Goal: Task Accomplishment & Management: Complete application form

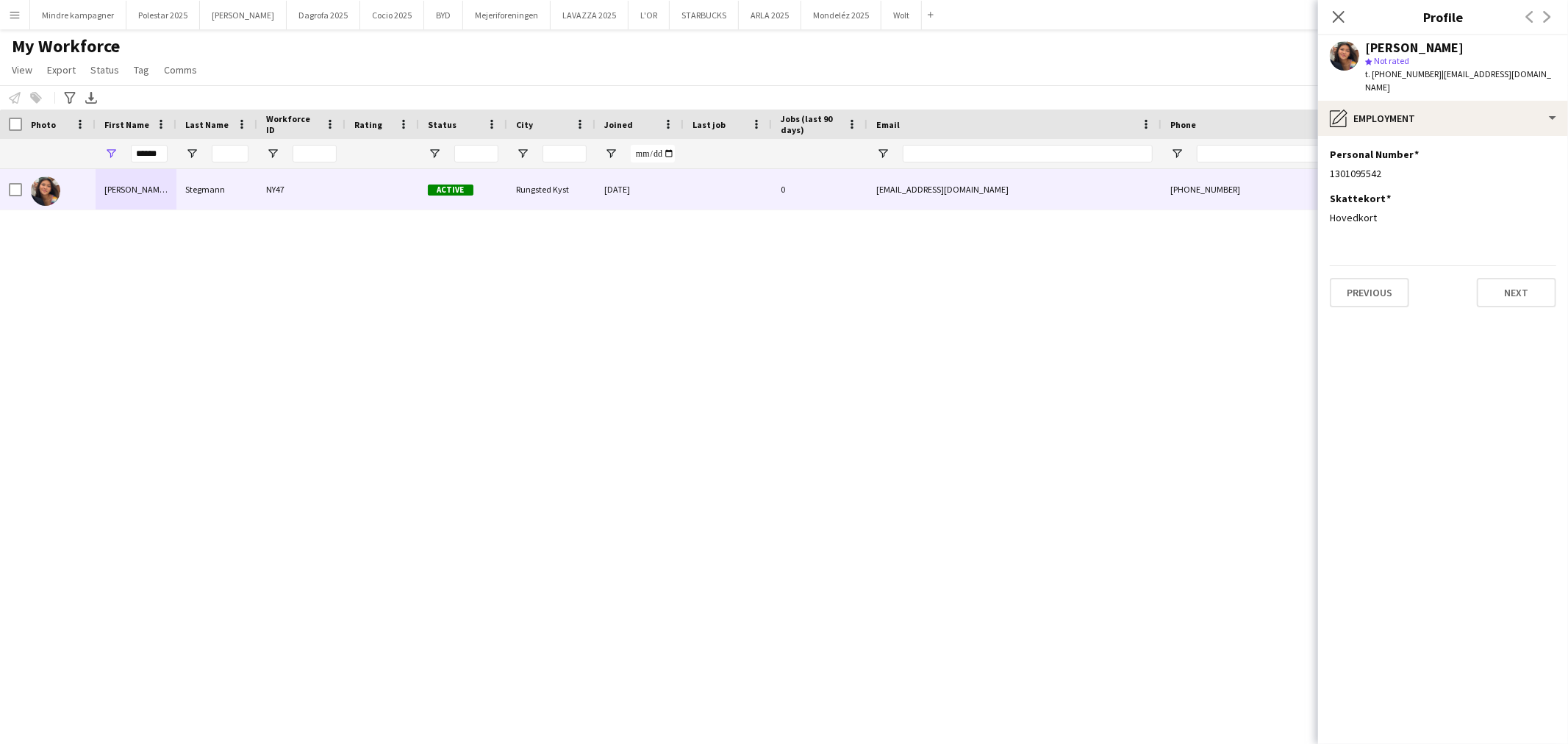
click at [12, 17] on app-icon "Menu" at bounding box center [14, 14] width 12 height 12
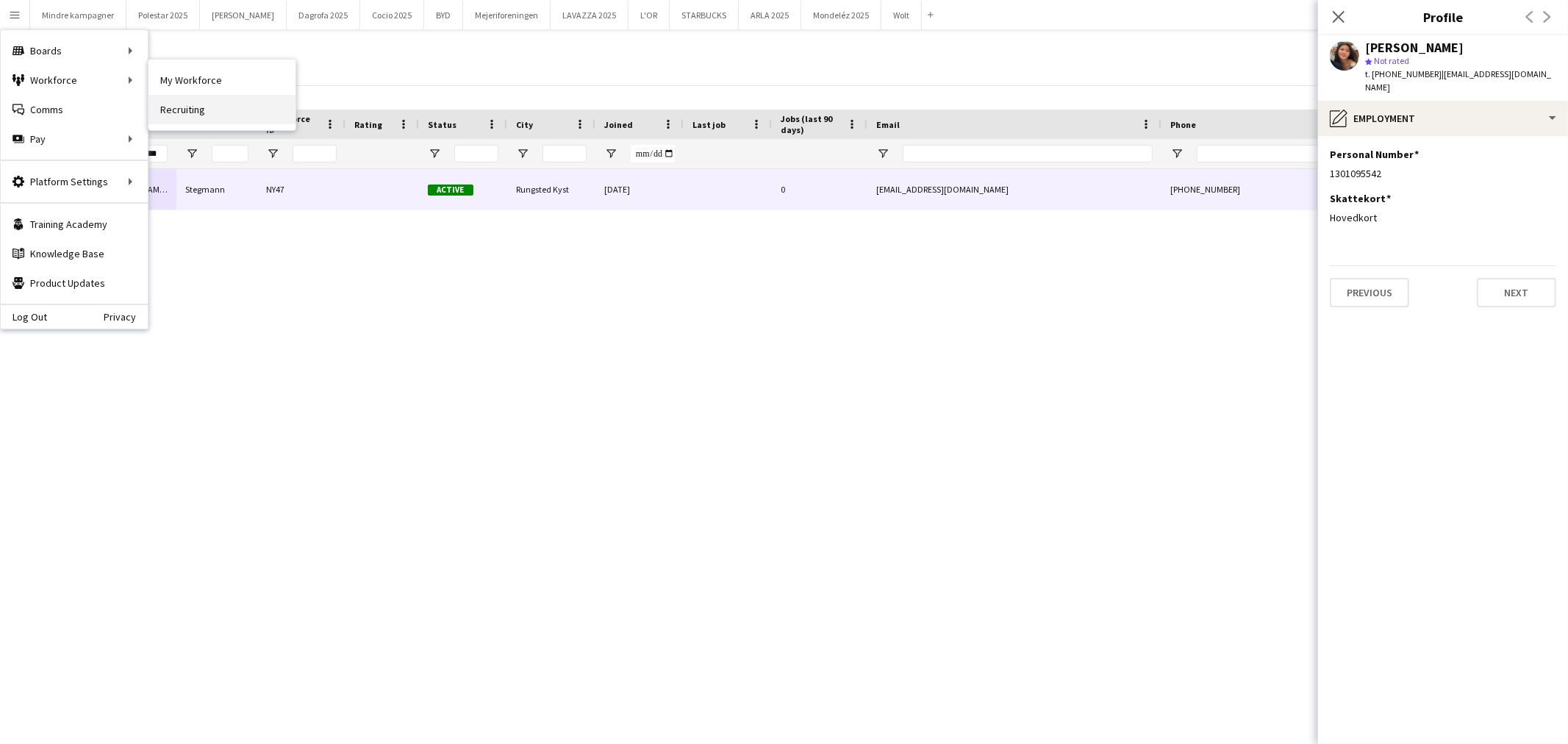
click at [178, 104] on link "Recruiting" at bounding box center [222, 109] width 147 height 30
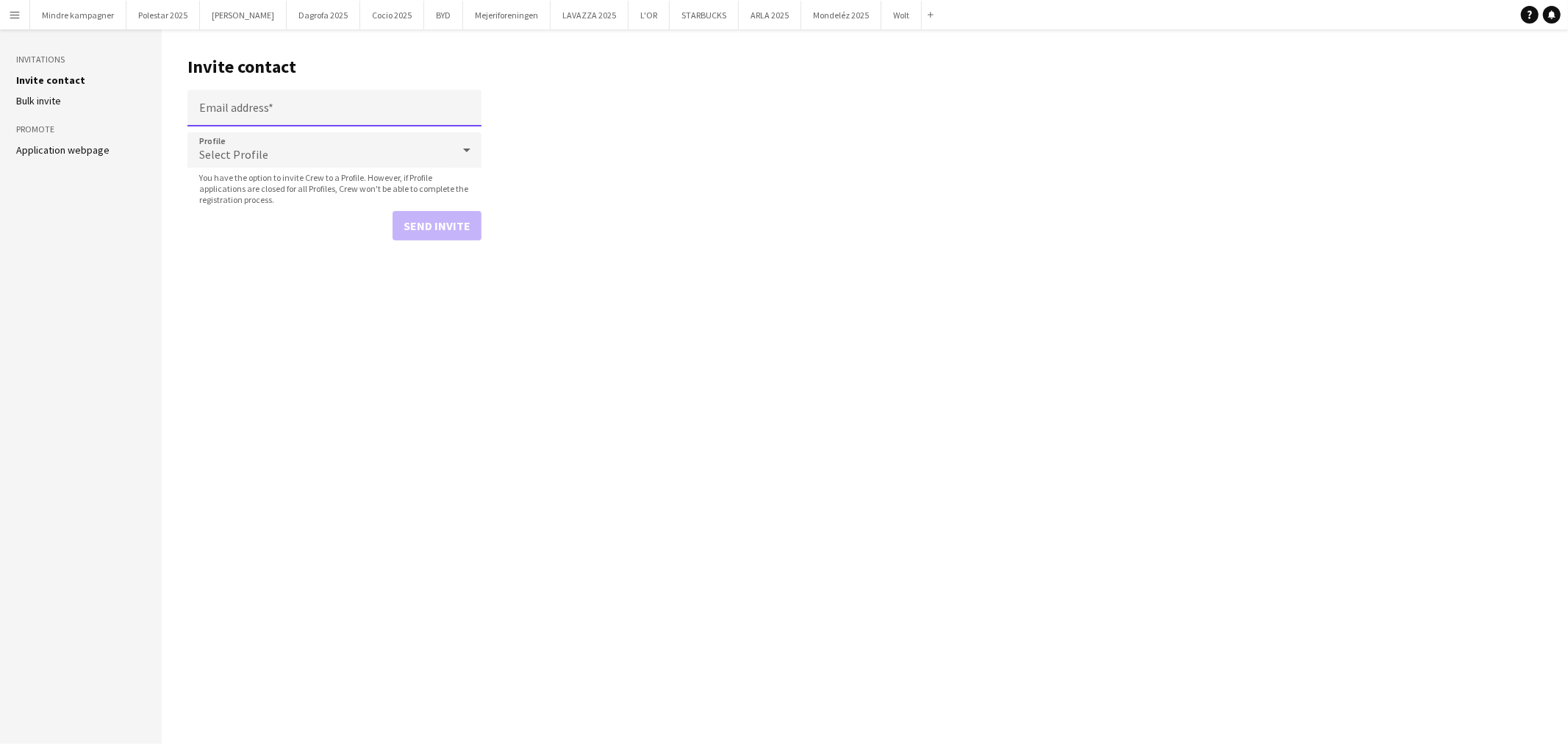
click at [265, 114] on input "Email address" at bounding box center [334, 108] width 294 height 36
click at [309, 157] on div "Select Profile" at bounding box center [320, 150] width 265 height 36
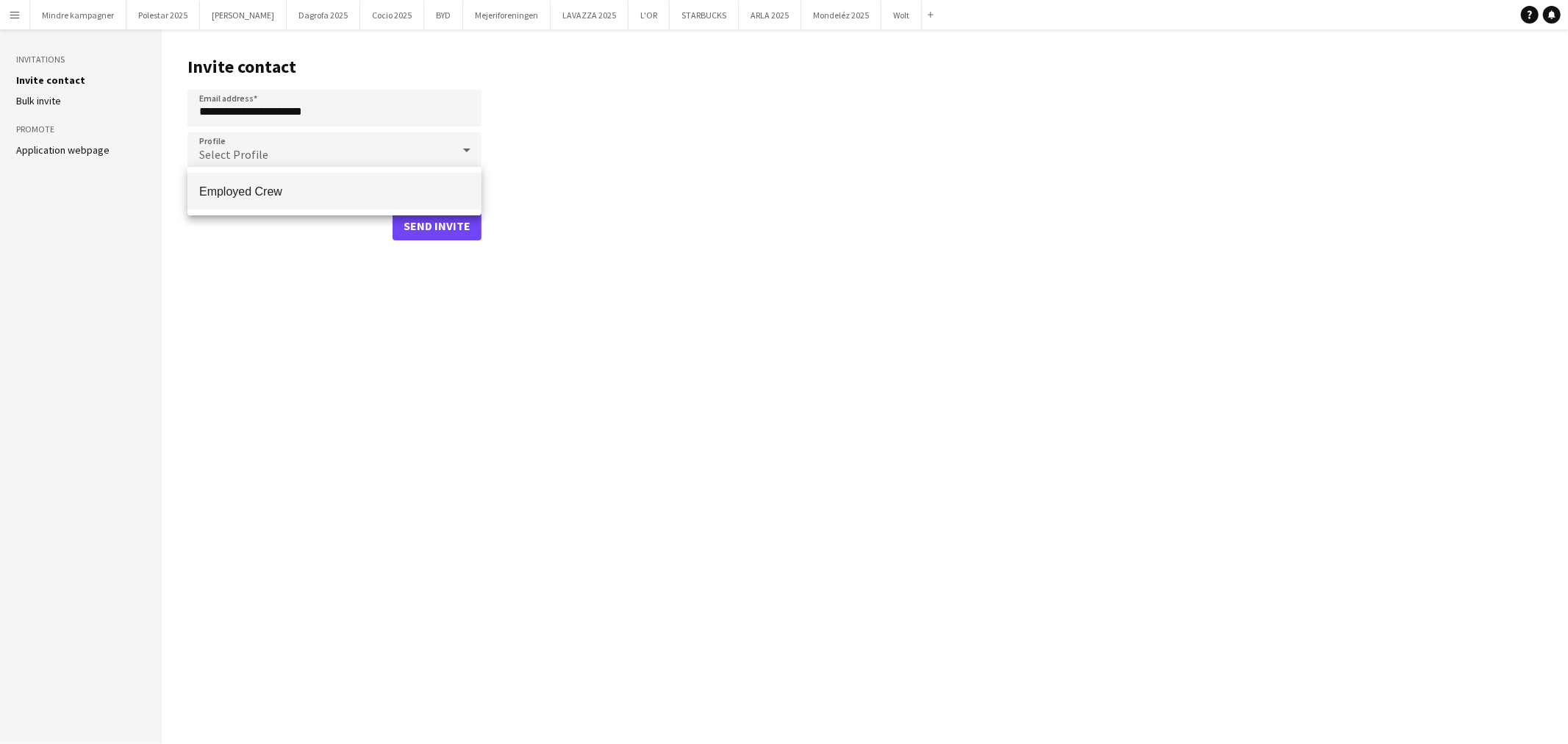
click at [300, 102] on div at bounding box center [784, 372] width 1568 height 744
click at [300, 102] on input "**********" at bounding box center [334, 108] width 294 height 36
paste input
type input "**********"
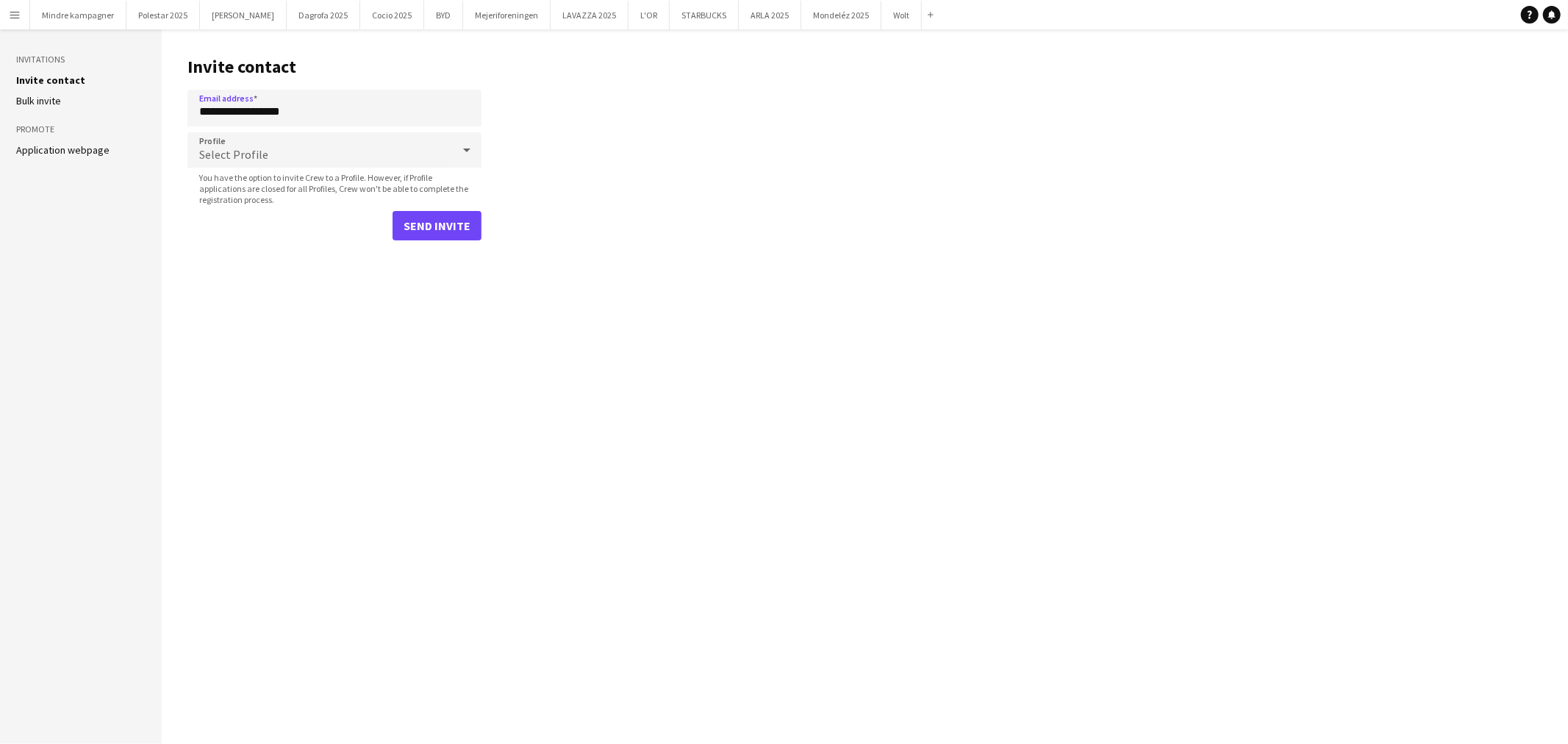
click at [277, 152] on div "Select Profile" at bounding box center [320, 150] width 265 height 36
click at [281, 180] on mat-option "Employed Crew" at bounding box center [334, 191] width 294 height 36
click at [448, 232] on button "Send invite" at bounding box center [437, 226] width 89 height 30
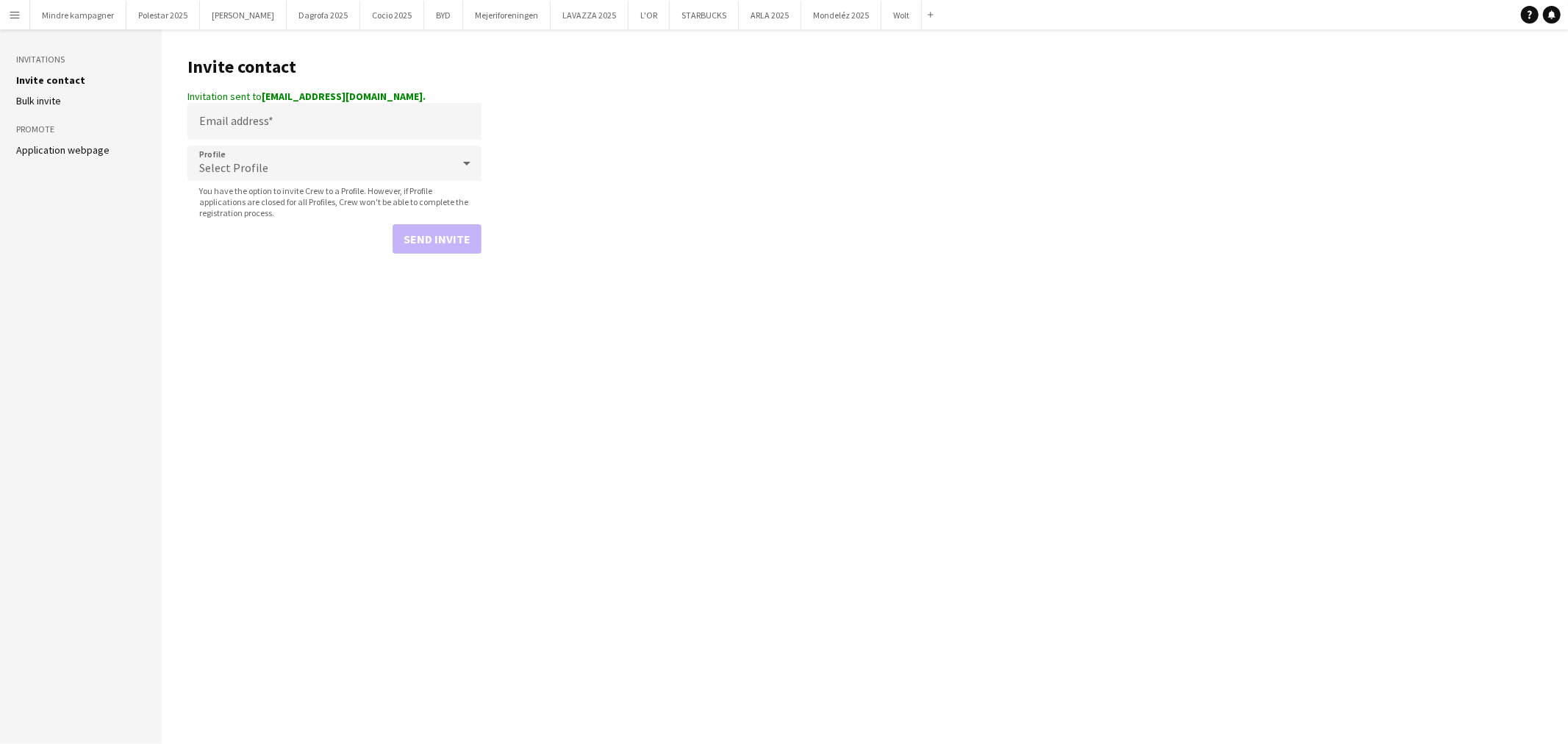
click at [16, 14] on app-icon "Menu" at bounding box center [14, 14] width 12 height 12
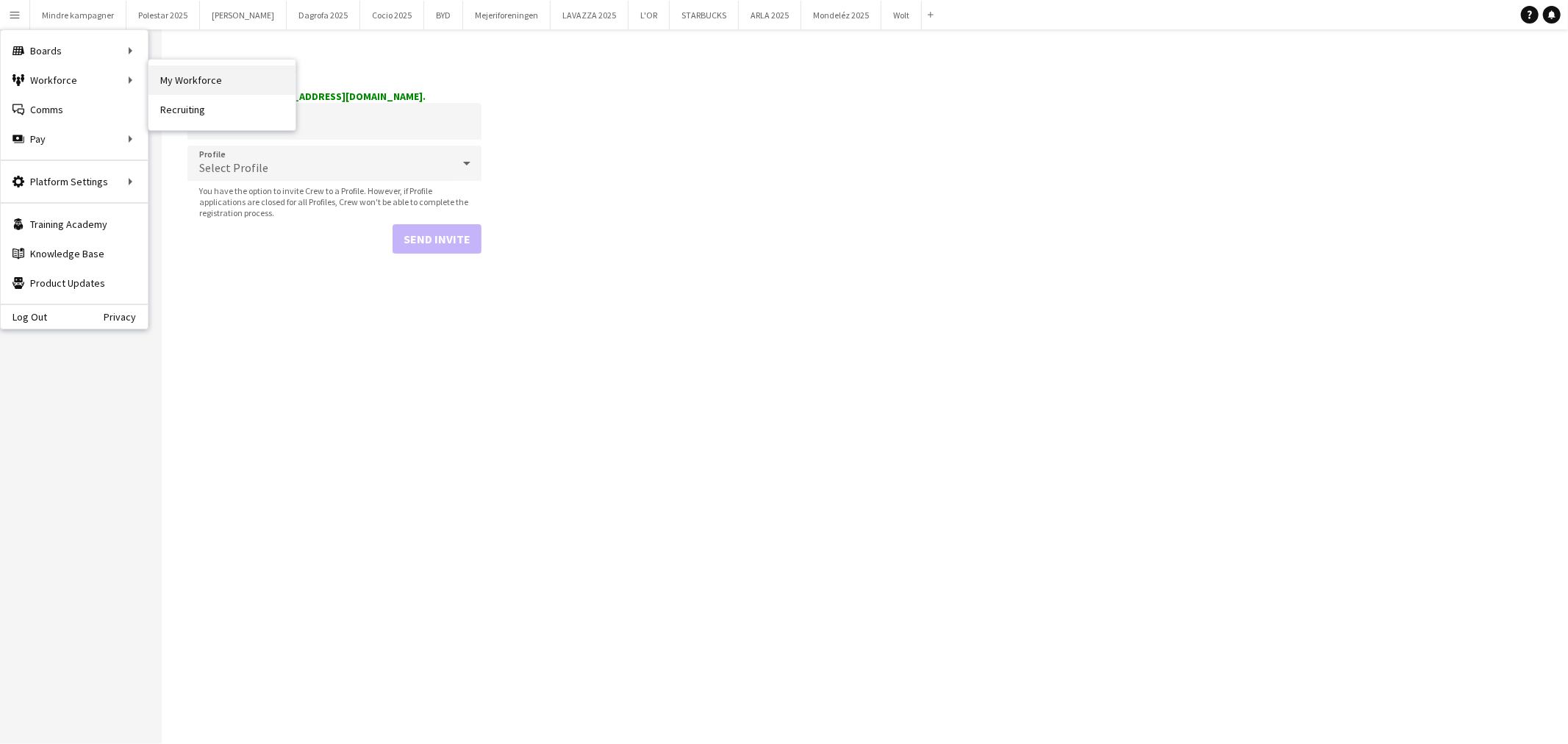
click at [203, 76] on link "My Workforce" at bounding box center [222, 80] width 147 height 30
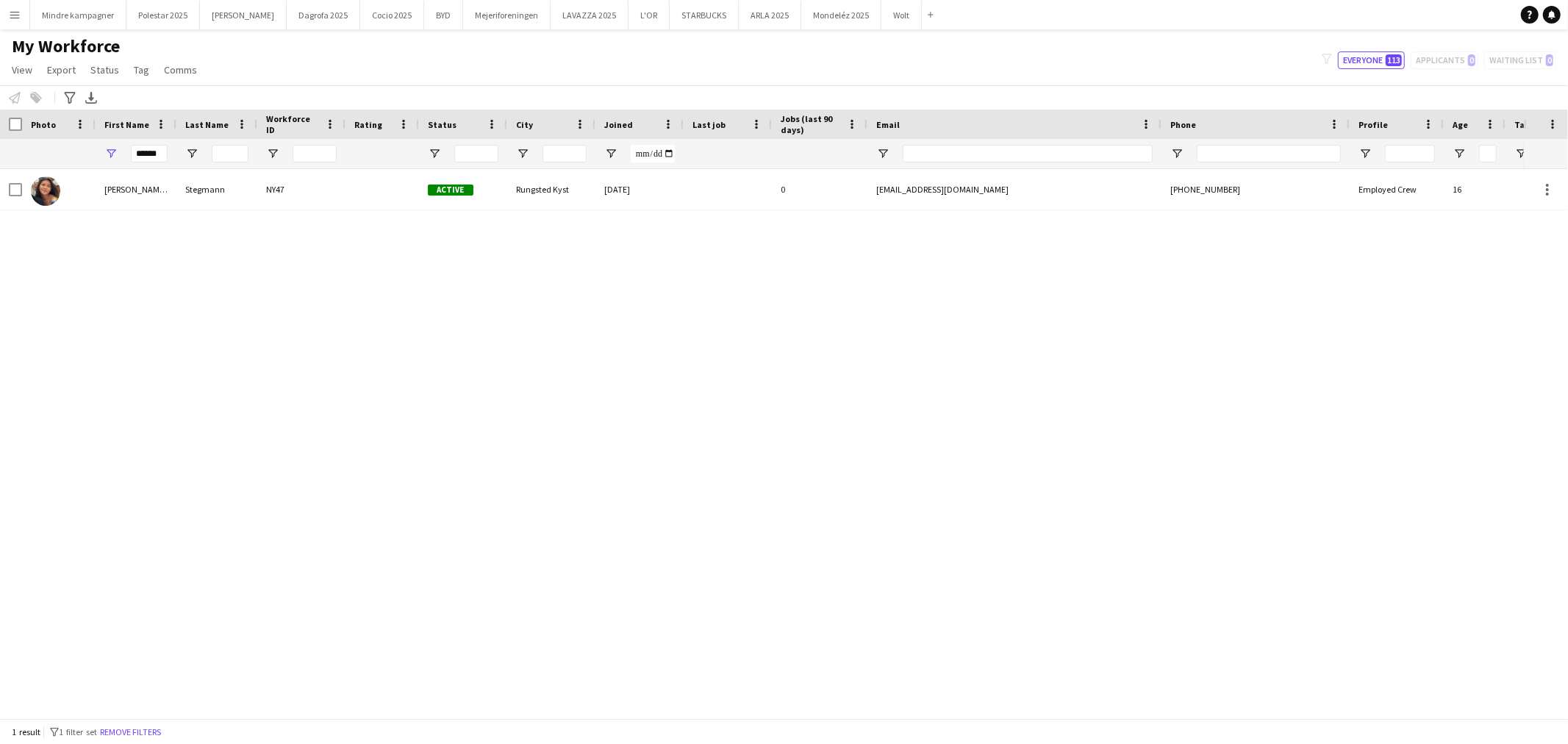
click at [12, 8] on button "Menu" at bounding box center [14, 14] width 30 height 30
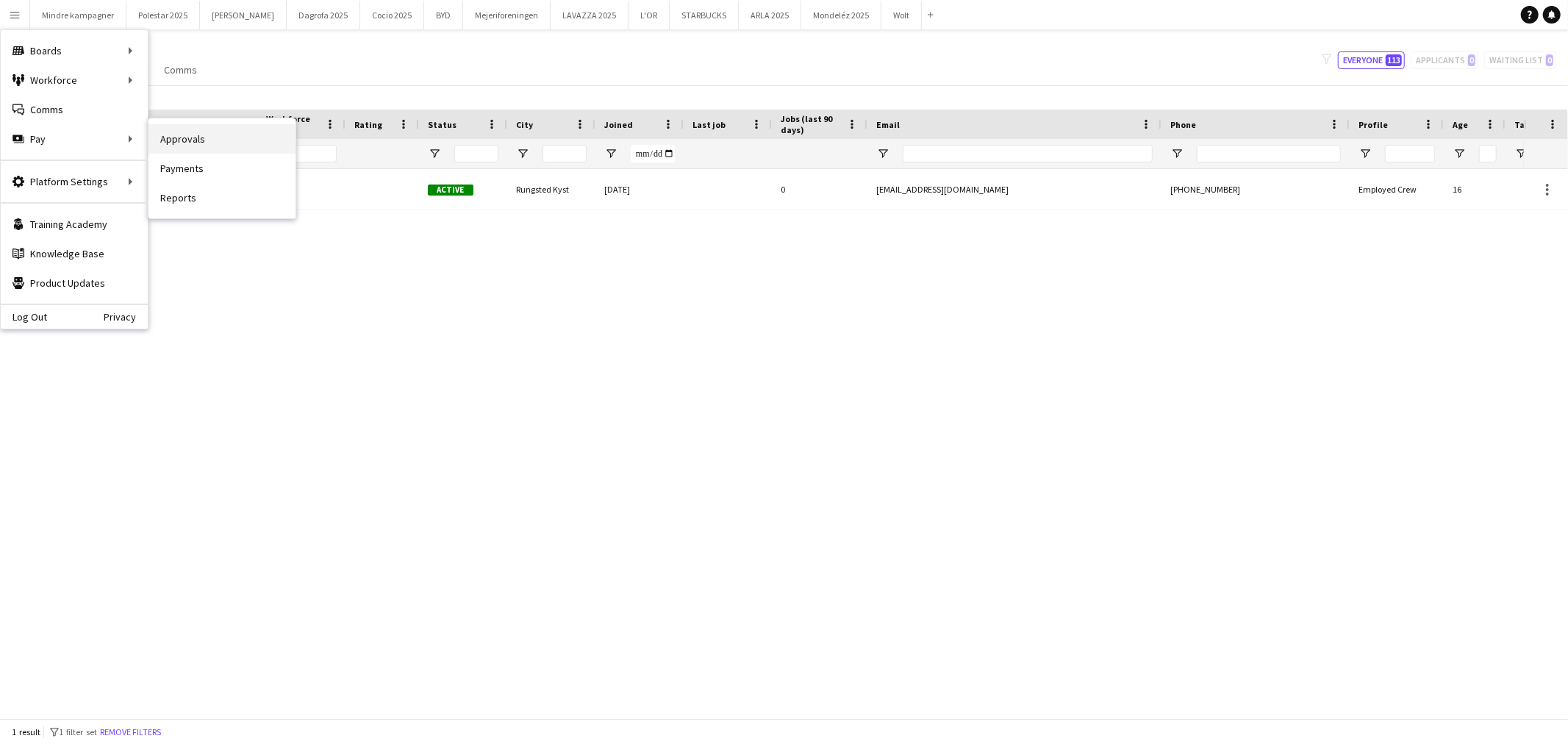
click at [200, 143] on link "Approvals" at bounding box center [222, 138] width 147 height 30
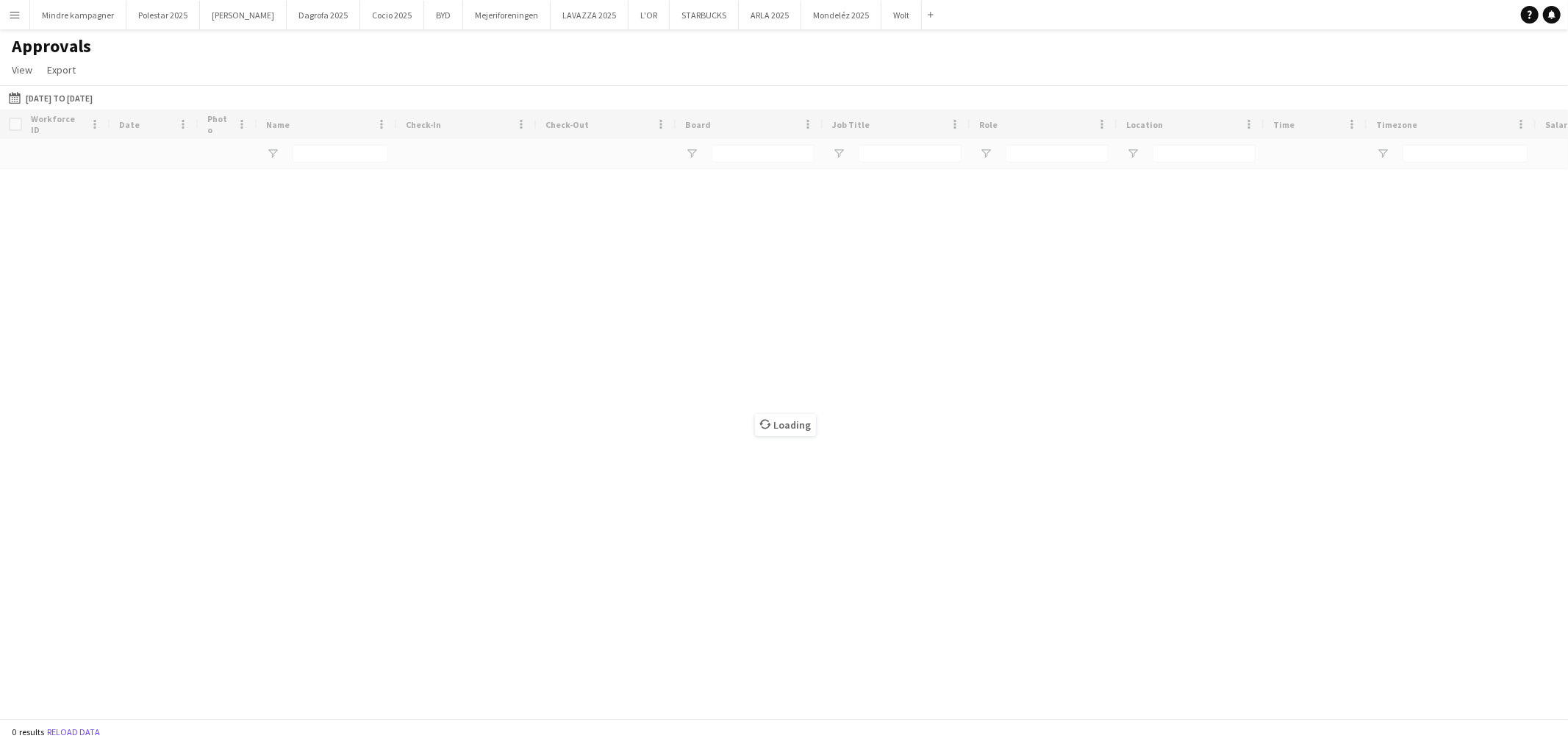
type input "****"
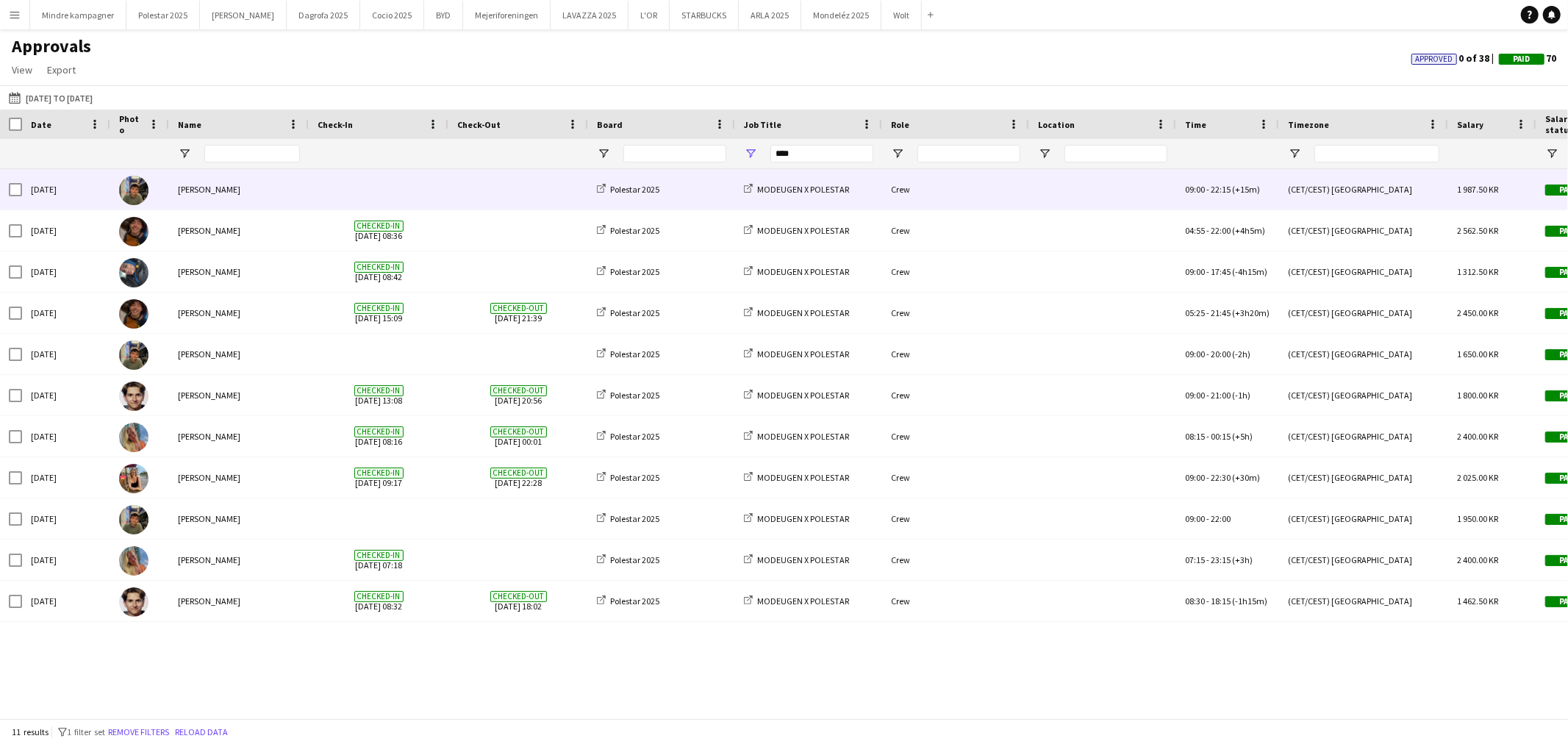
scroll to position [0, 82]
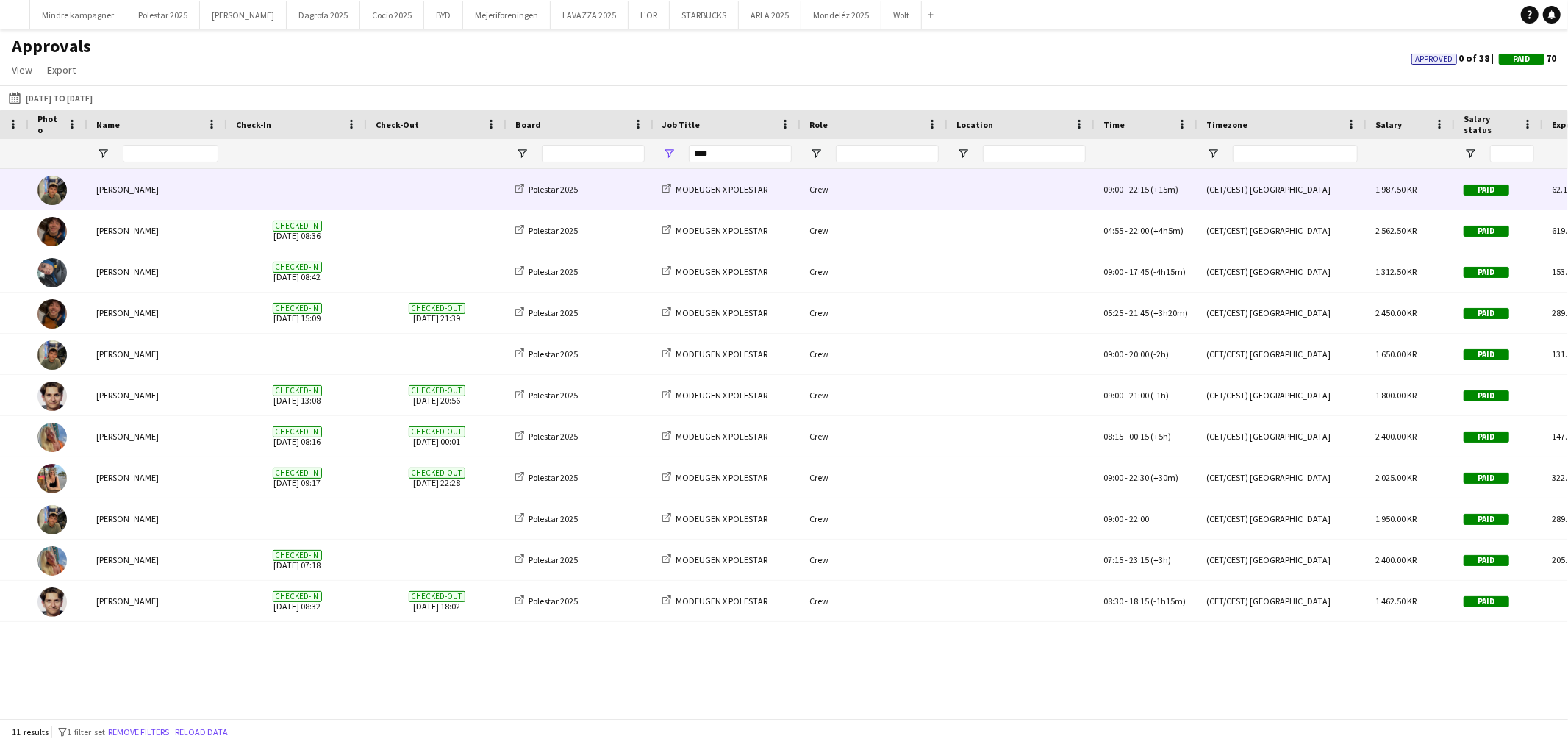
click at [1148, 195] on span "22:15" at bounding box center [1139, 188] width 20 height 11
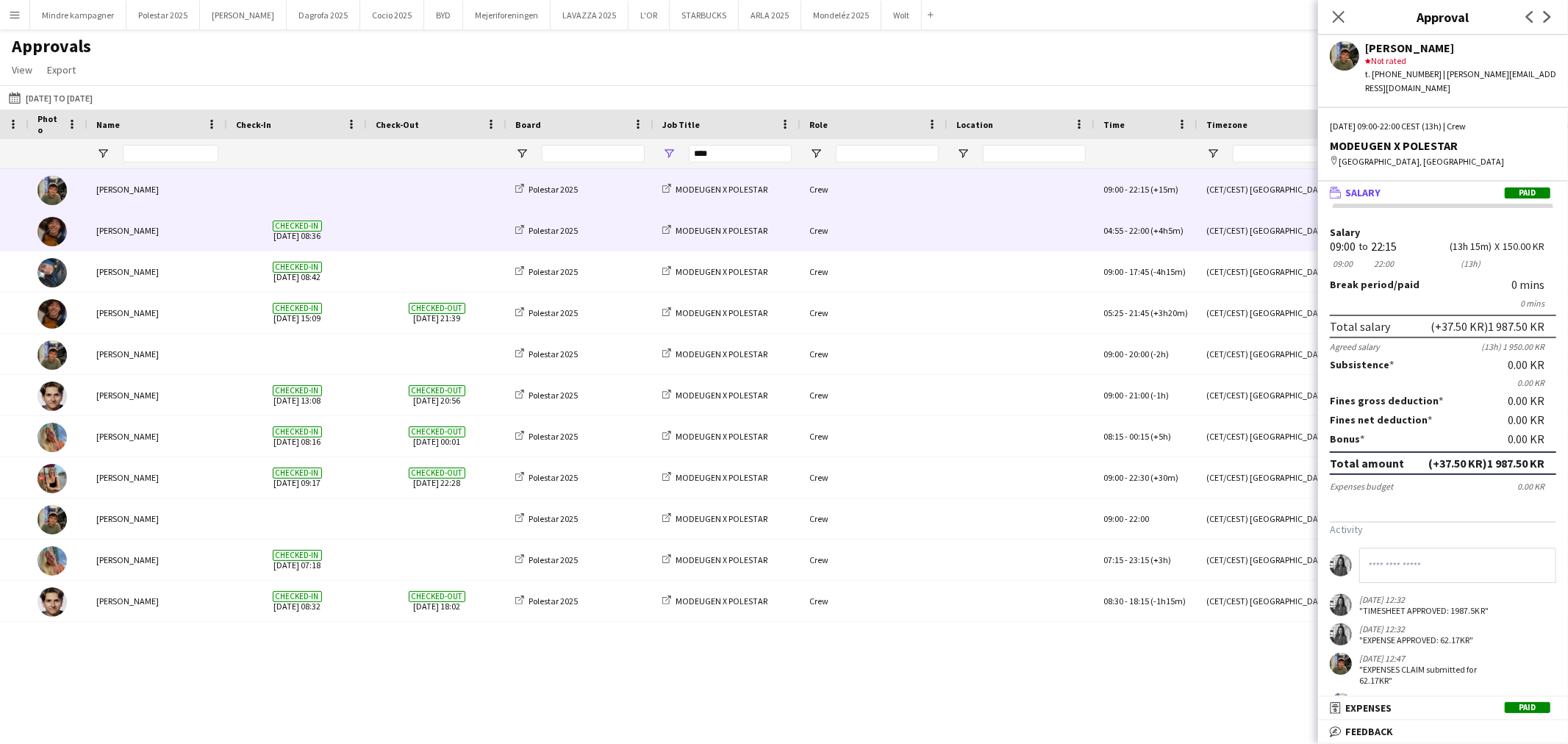
click at [1144, 231] on span "22:00" at bounding box center [1139, 229] width 20 height 11
click at [1167, 200] on div "09:00 - 22:15 (+15m)" at bounding box center [1146, 189] width 103 height 40
click at [1156, 229] on span "(+4h5m)" at bounding box center [1167, 229] width 33 height 11
click at [1155, 193] on span "(+15m)" at bounding box center [1164, 188] width 28 height 11
click at [1143, 230] on span "22:00" at bounding box center [1139, 229] width 20 height 11
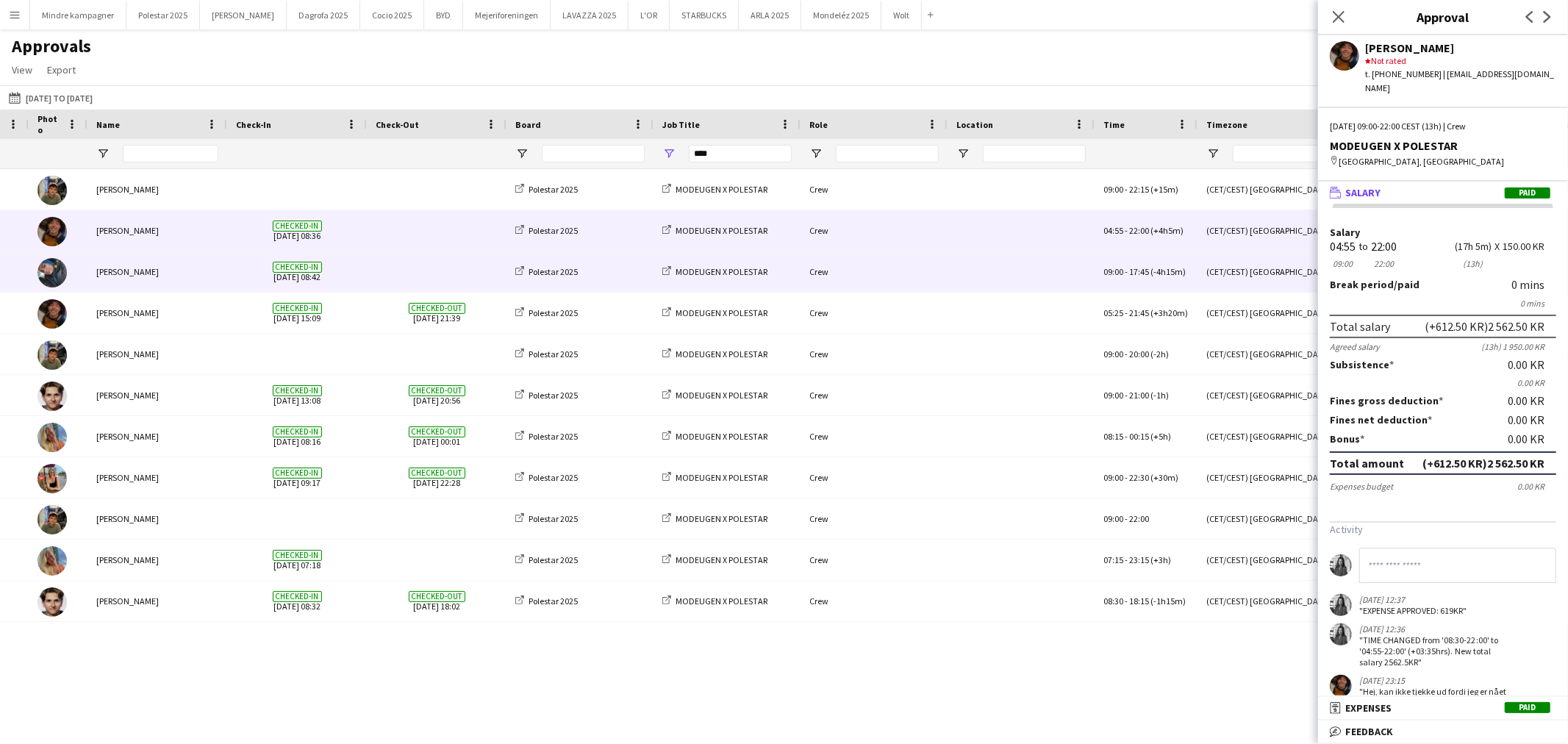
click at [1137, 275] on span "17:45" at bounding box center [1139, 271] width 20 height 11
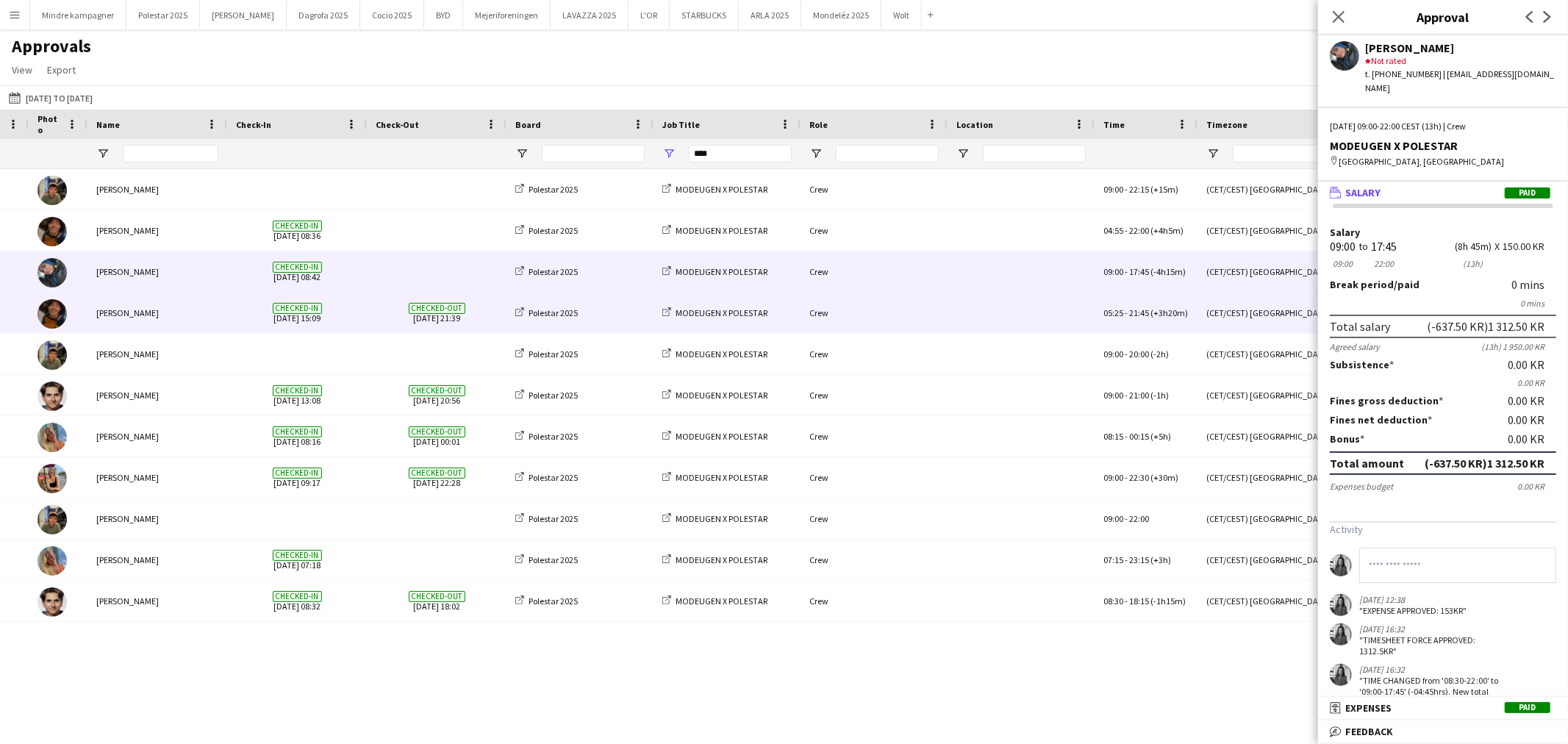
click at [1142, 319] on span "21:45" at bounding box center [1139, 312] width 20 height 11
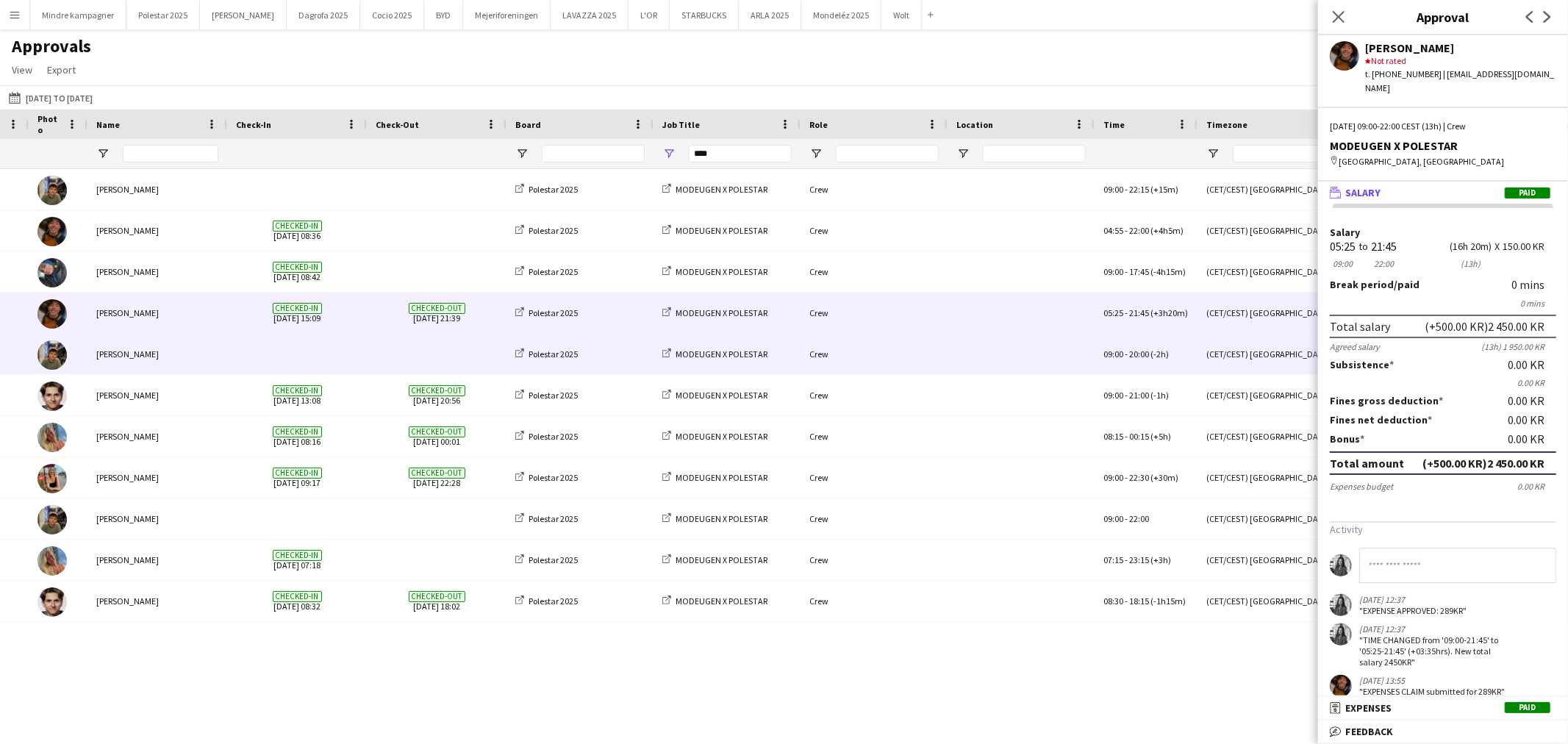
click at [1133, 356] on span "20:00" at bounding box center [1139, 353] width 20 height 11
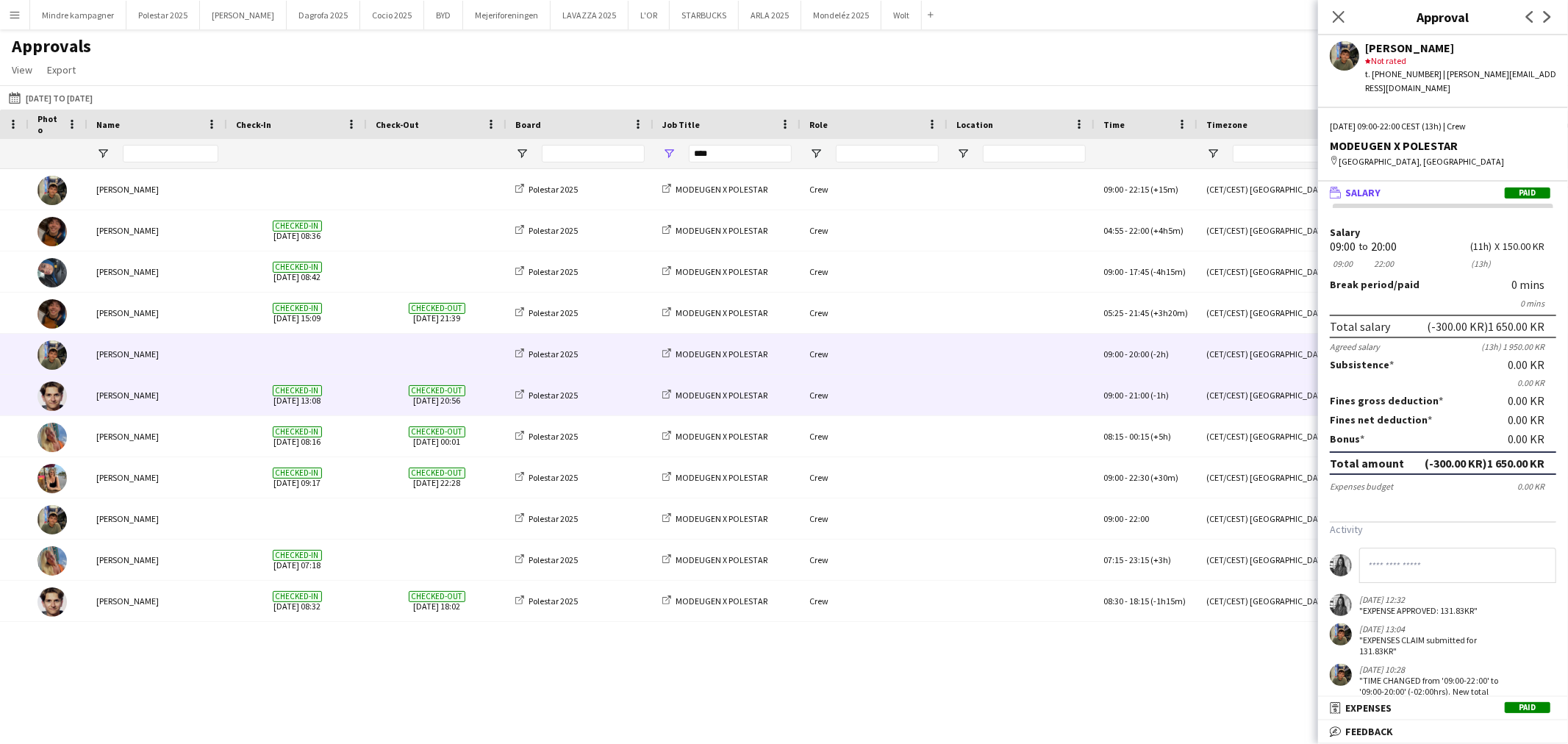
click at [1135, 406] on div "09:00 - 21:00 (-1h)" at bounding box center [1146, 396] width 103 height 40
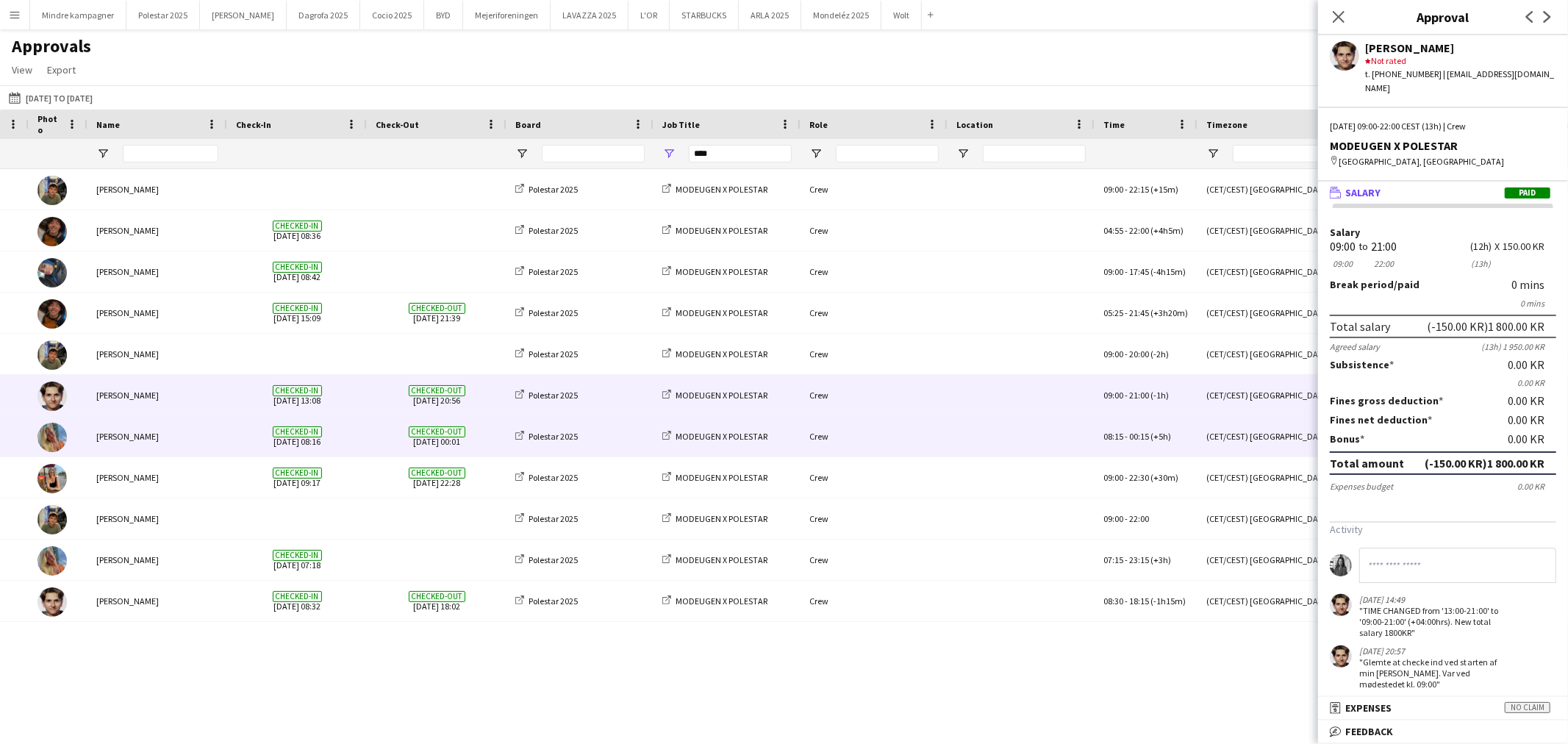
click at [1147, 436] on span "00:15" at bounding box center [1139, 436] width 20 height 11
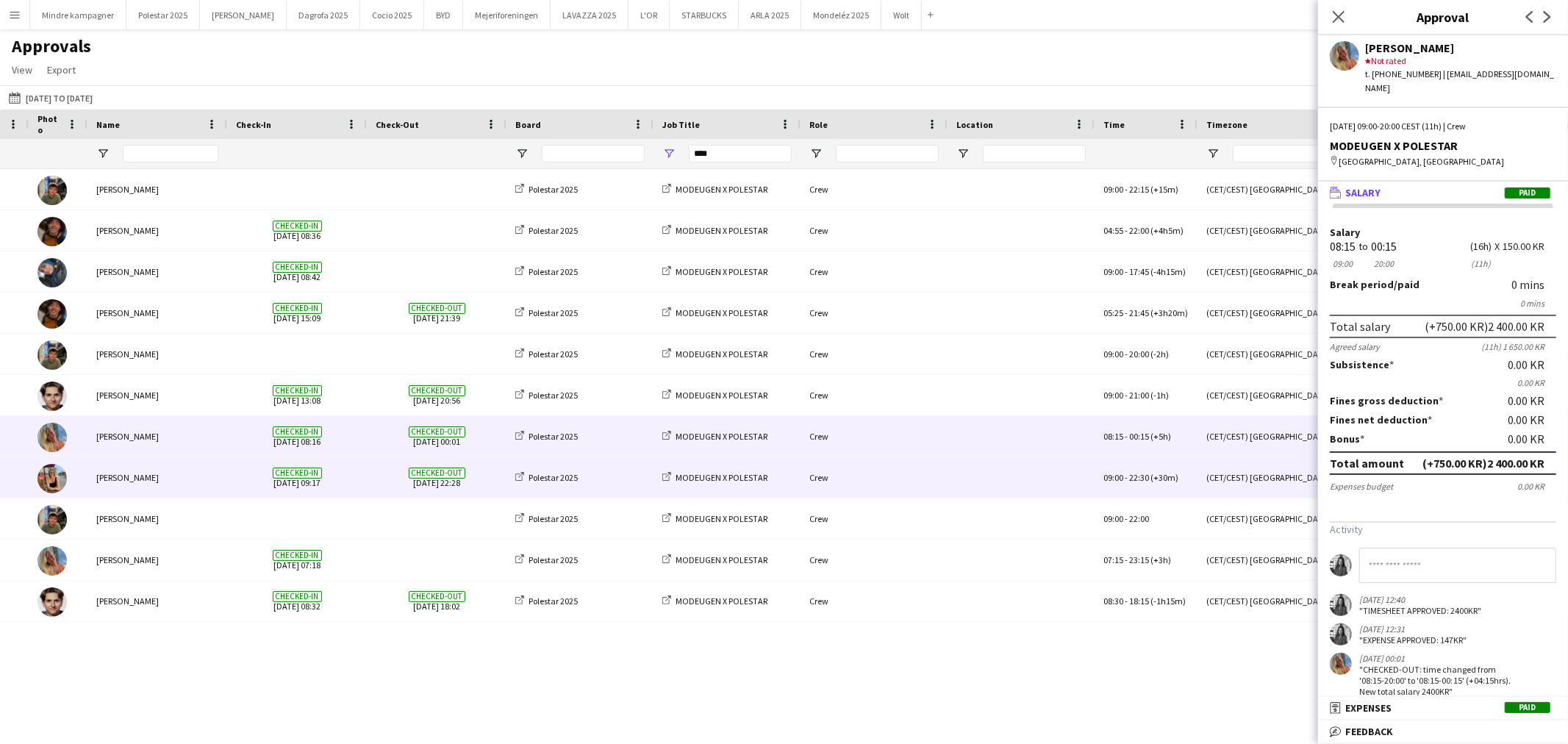
click at [1134, 482] on span "22:30" at bounding box center [1139, 477] width 20 height 11
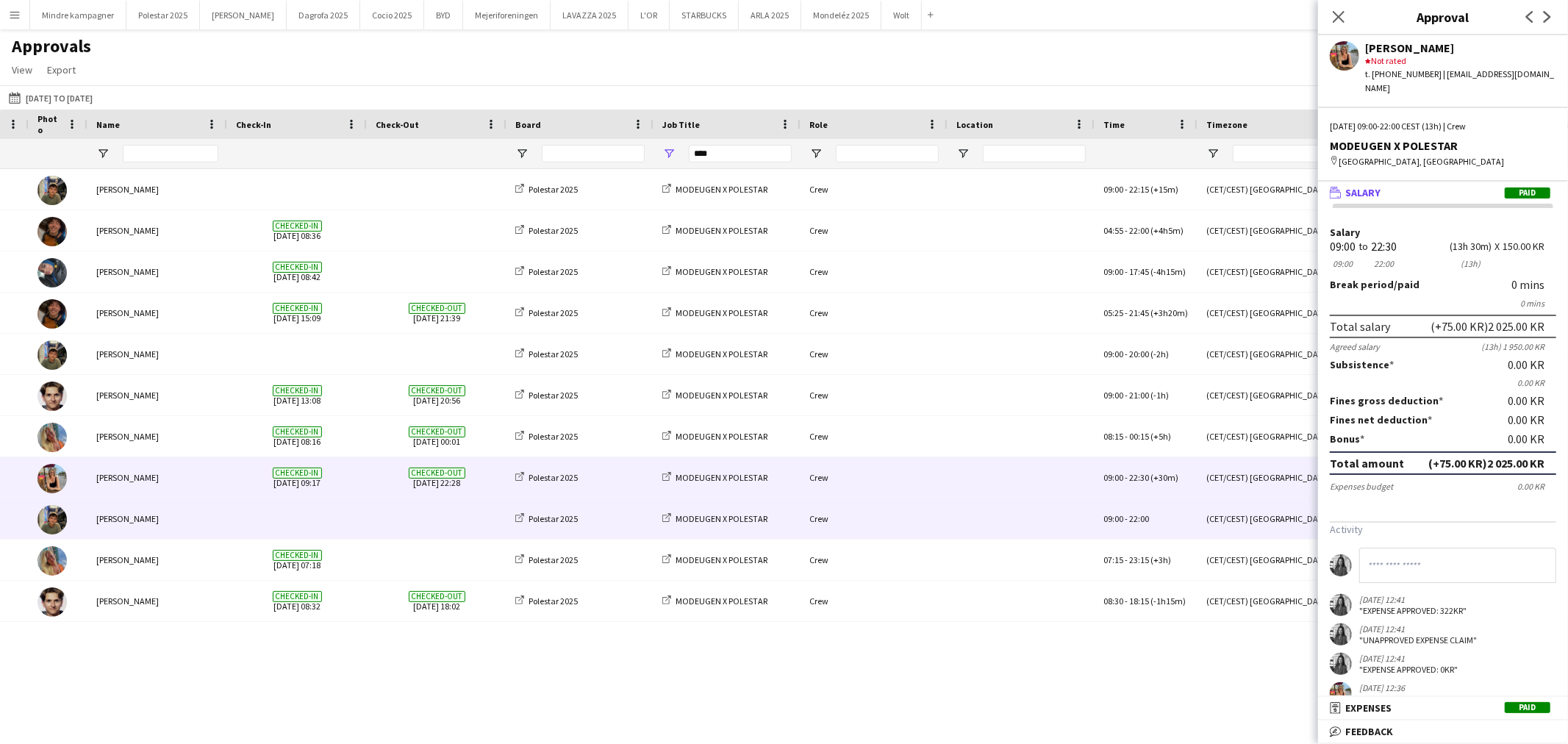
click at [1130, 522] on span "22:00" at bounding box center [1139, 517] width 20 height 11
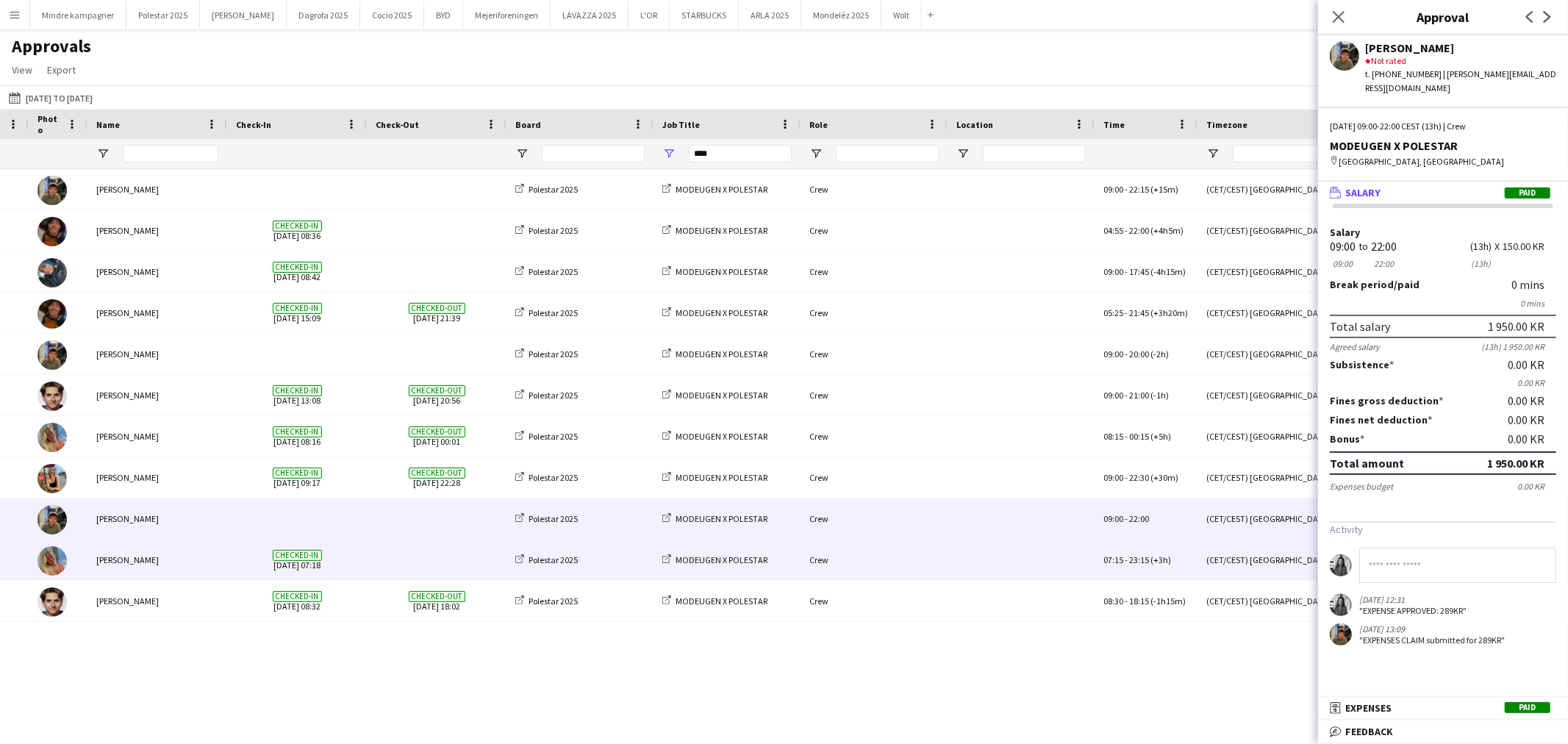
click at [1135, 564] on span "23:15" at bounding box center [1139, 559] width 20 height 11
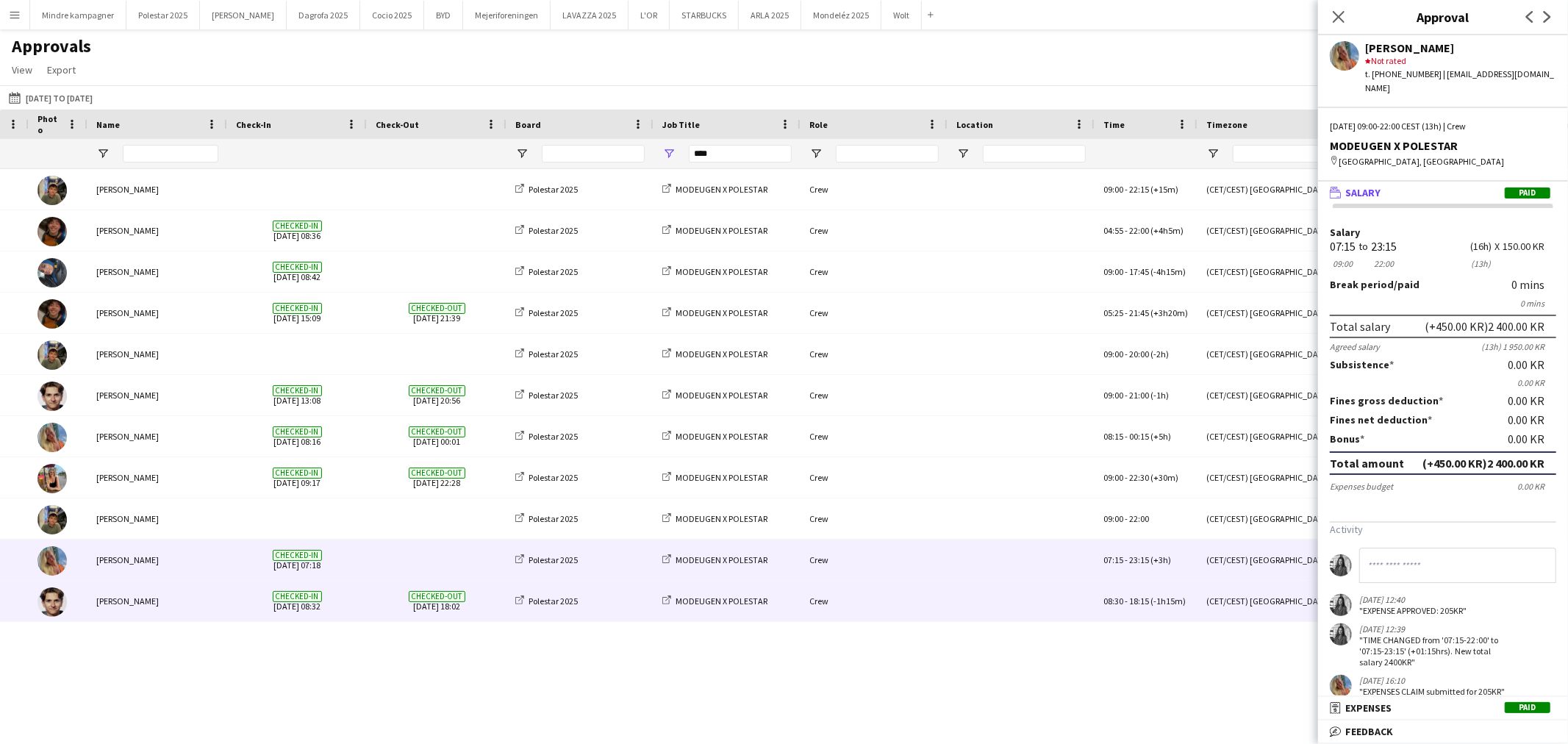
click at [1144, 607] on span "18:15" at bounding box center [1139, 600] width 20 height 11
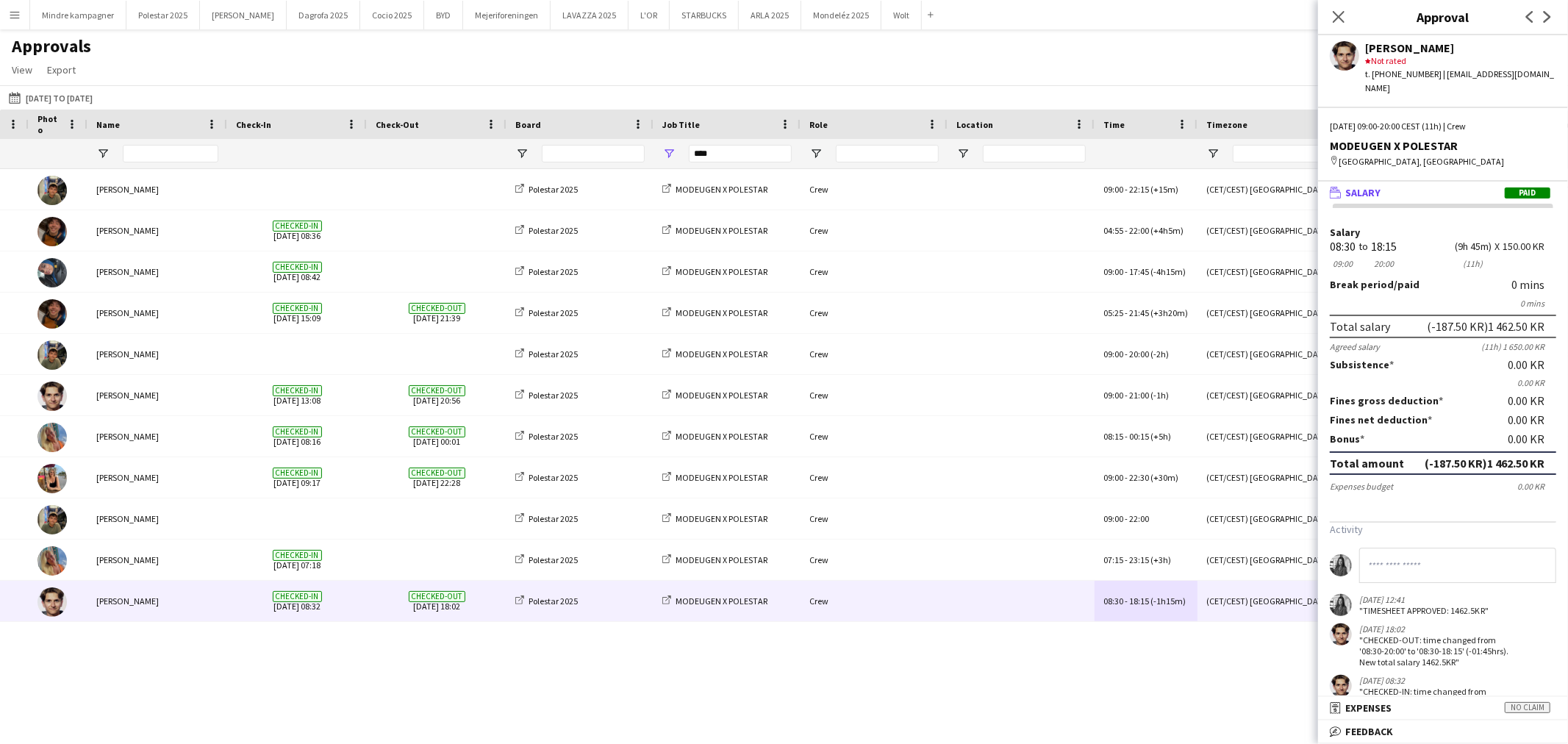
click at [24, 17] on button "Menu" at bounding box center [14, 14] width 30 height 30
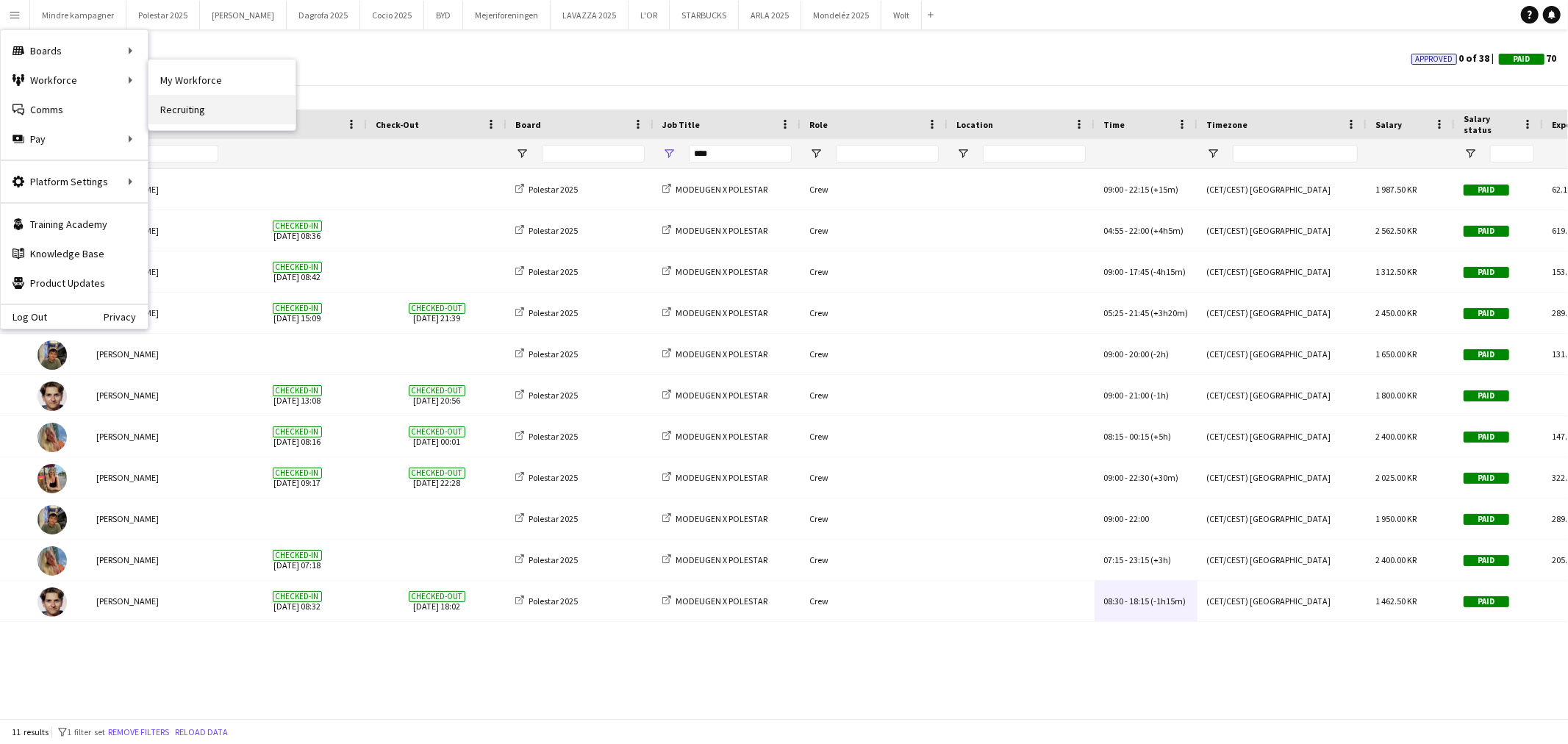
click at [194, 108] on link "Recruiting" at bounding box center [222, 109] width 147 height 30
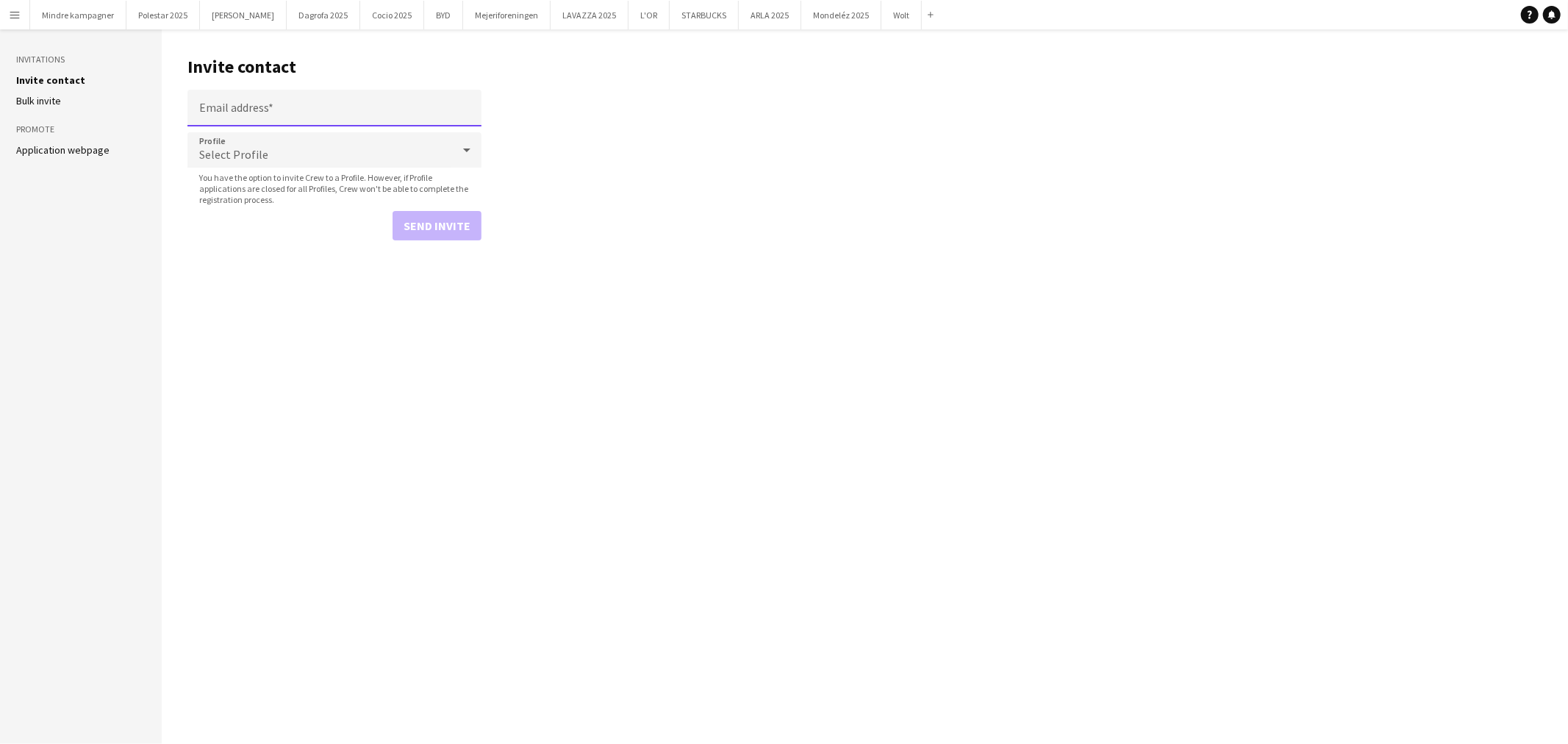
click at [277, 112] on input "Email address" at bounding box center [334, 108] width 294 height 36
click at [229, 103] on input "Email address" at bounding box center [334, 108] width 294 height 36
paste input "**********"
type input "**********"
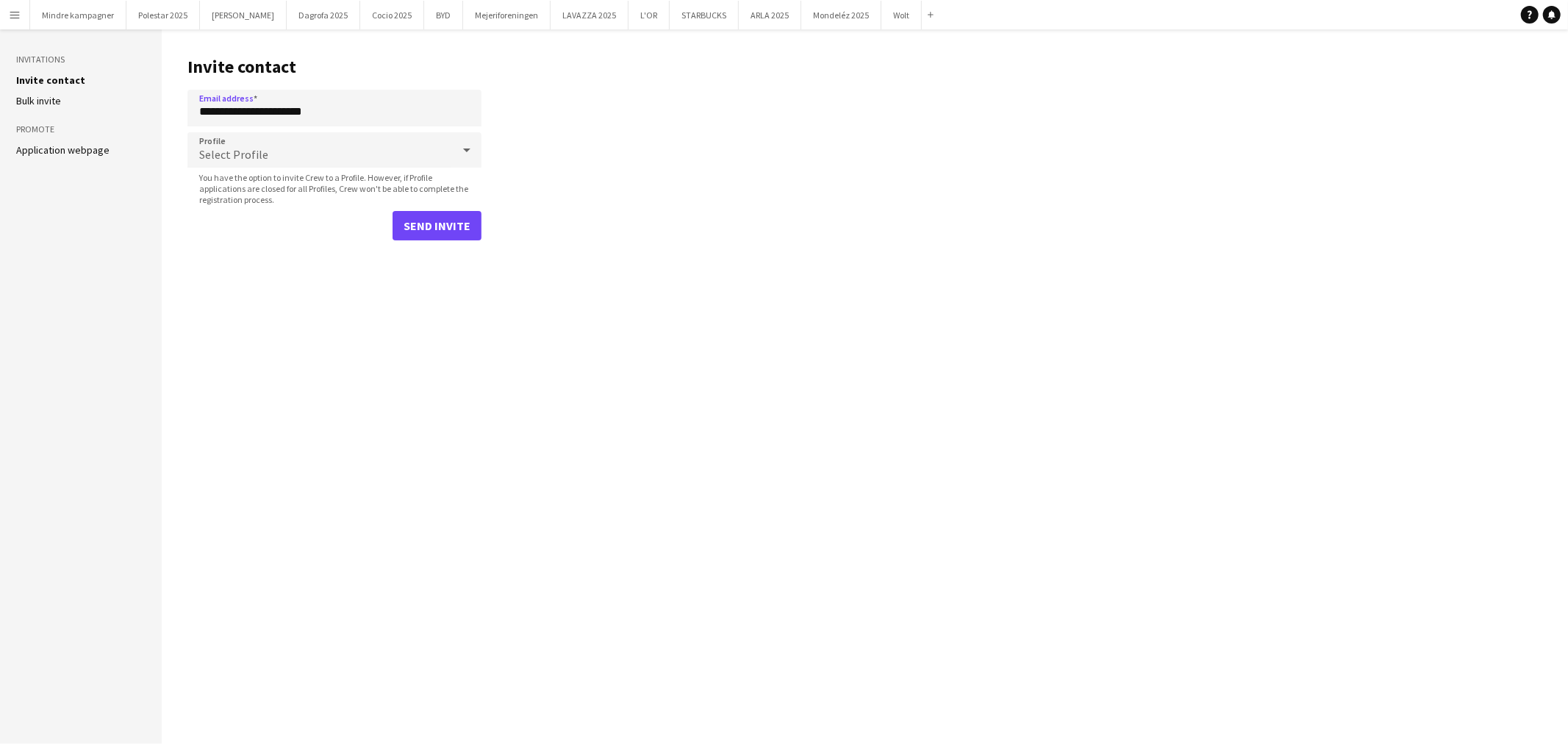
click at [218, 153] on span "Select Profile" at bounding box center [234, 154] width 69 height 14
click at [306, 194] on span "Employed Crew" at bounding box center [335, 191] width 271 height 14
click at [422, 221] on button "Send invite" at bounding box center [437, 226] width 89 height 30
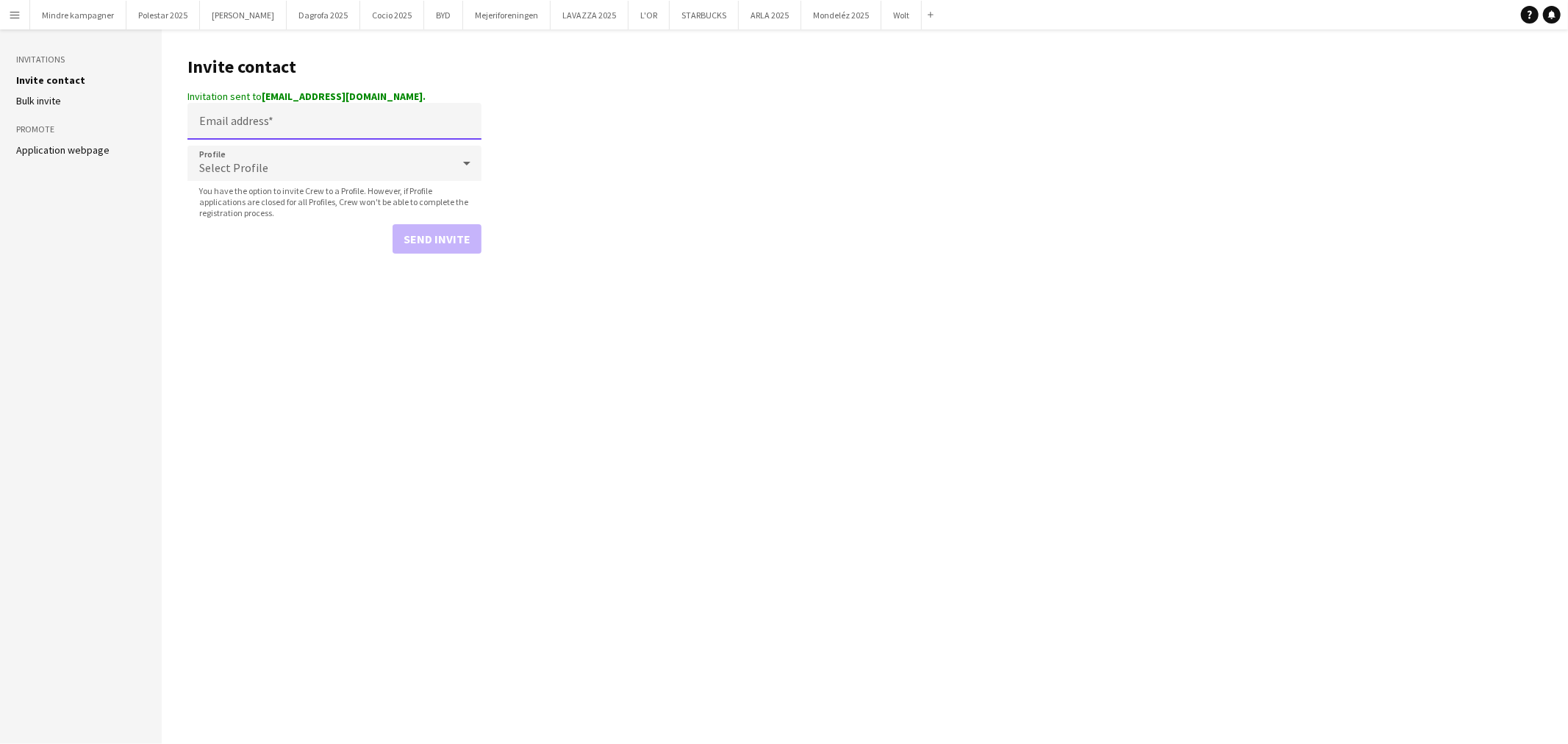
click at [285, 121] on input "Email address" at bounding box center [334, 121] width 294 height 36
paste input "**********"
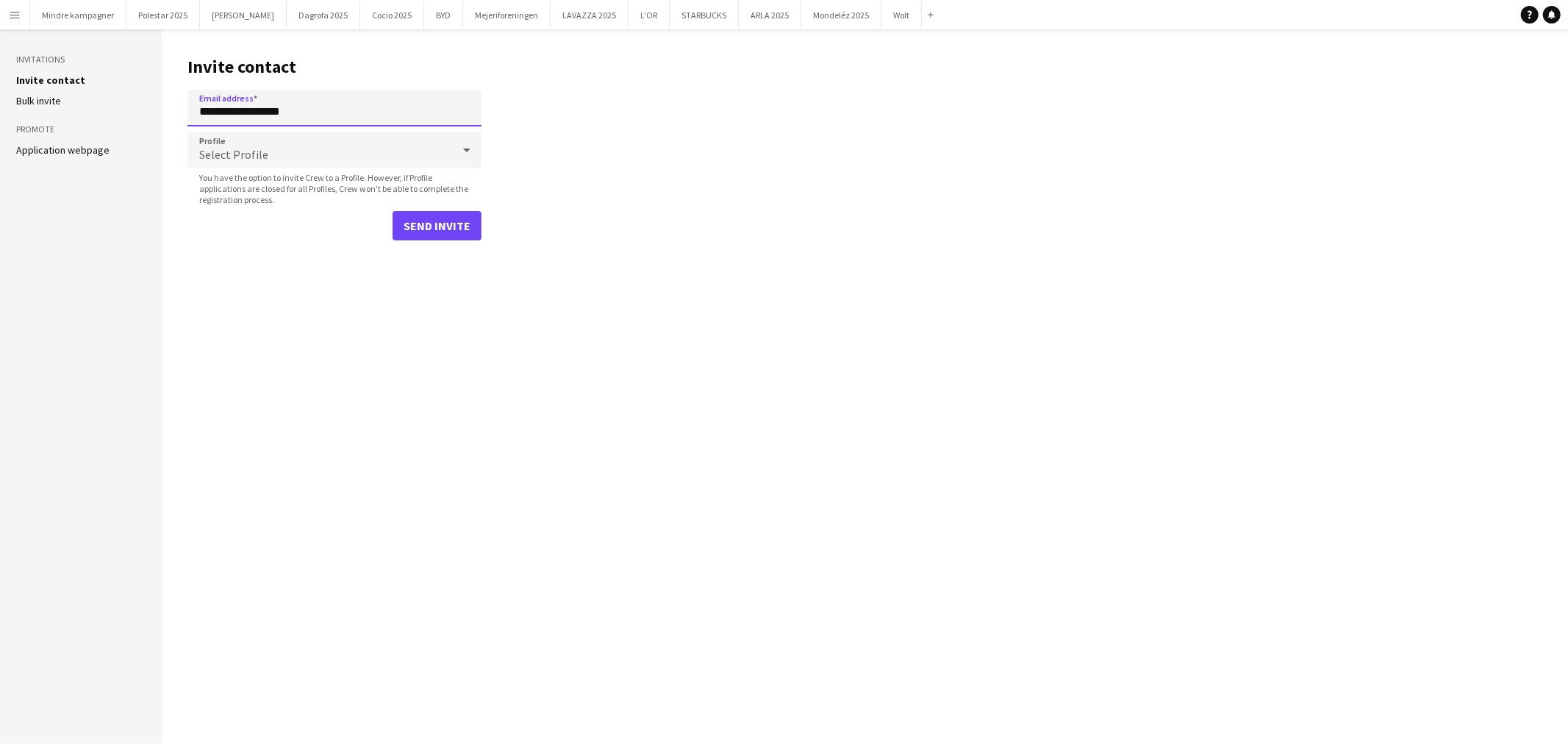
type input "**********"
click at [268, 156] on div "Select Profile" at bounding box center [320, 150] width 265 height 36
click at [280, 196] on span "Employed Crew" at bounding box center [335, 191] width 271 height 14
click at [460, 228] on button "Send invite" at bounding box center [437, 226] width 89 height 30
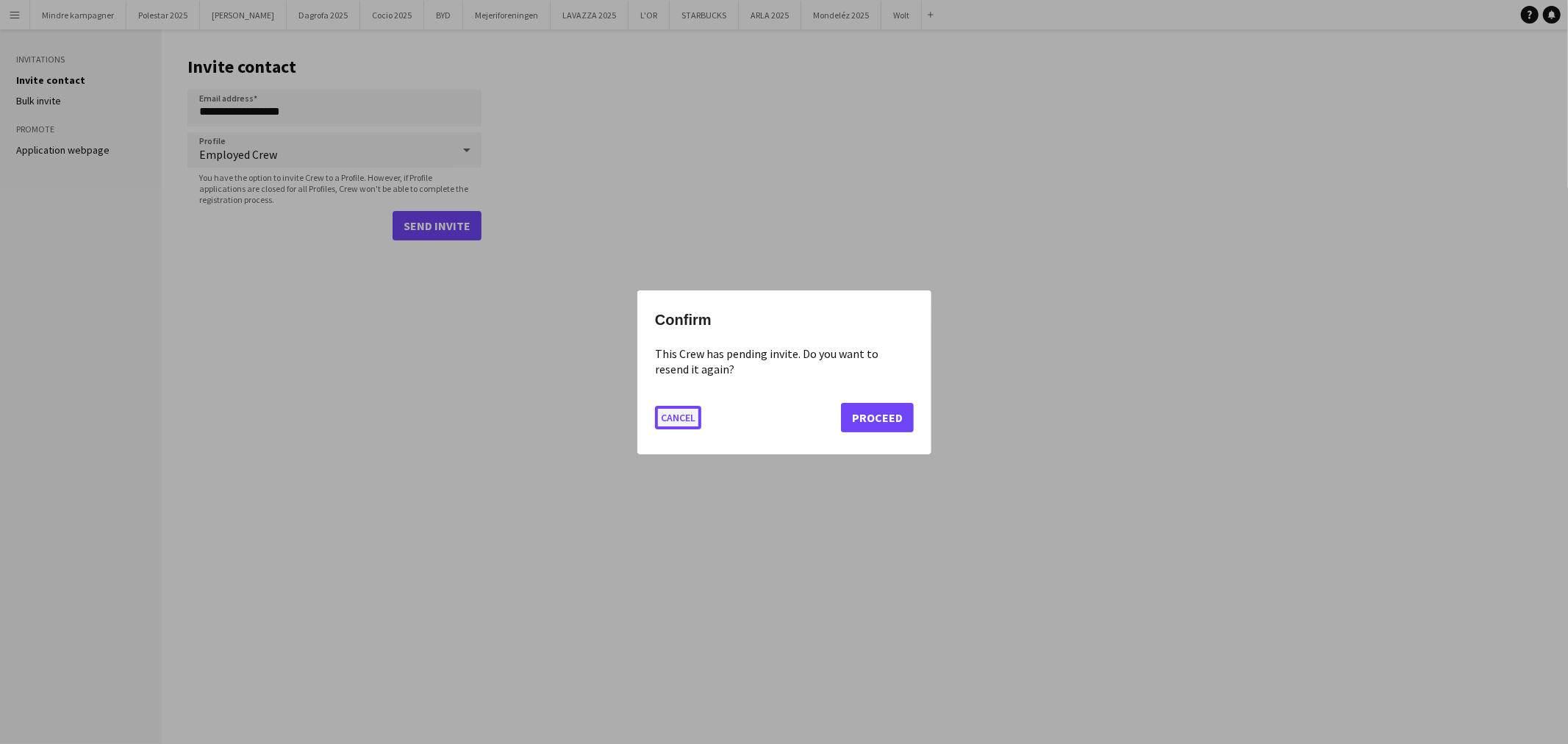
click at [686, 417] on button "Cancel" at bounding box center [678, 417] width 46 height 24
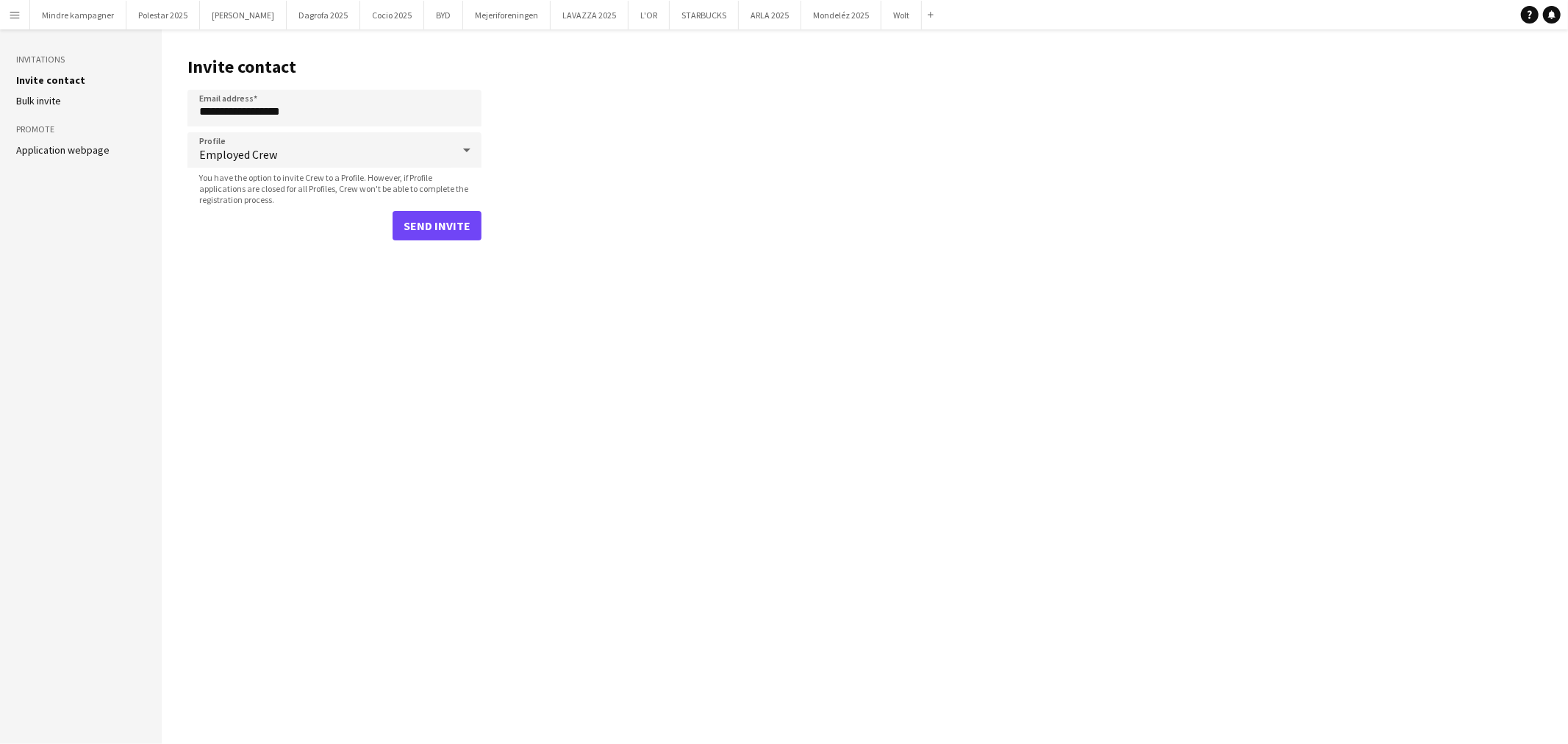
click at [552, 388] on main "**********" at bounding box center [864, 387] width 1407 height 714
